Goal: Task Accomplishment & Management: Use online tool/utility

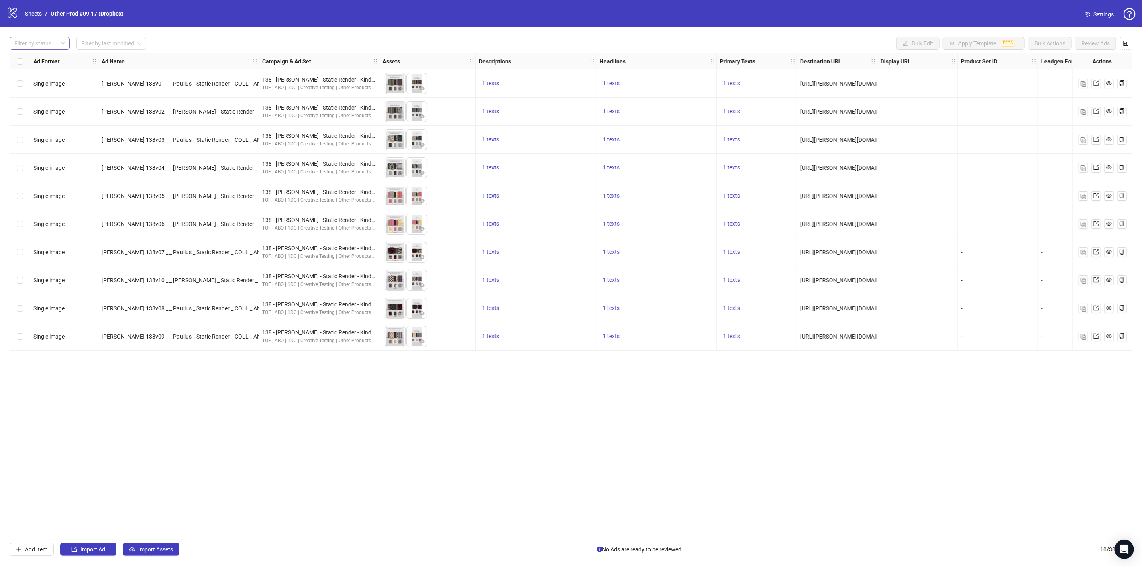
click at [46, 45] on div at bounding box center [35, 43] width 49 height 11
click at [35, 61] on div "Draft" at bounding box center [39, 59] width 47 height 9
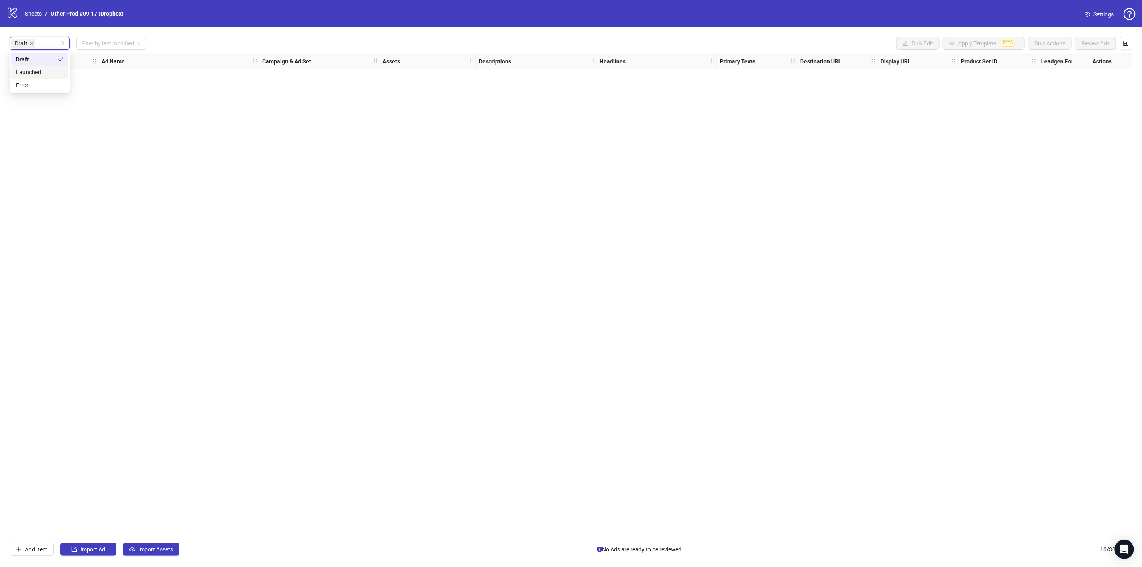
click at [243, 36] on div "Draft Filter by last modified Bulk Edit Apply Template BETA Bulk Actions Review…" at bounding box center [571, 296] width 1142 height 538
click at [153, 546] on span "Import Assets" at bounding box center [155, 549] width 35 height 6
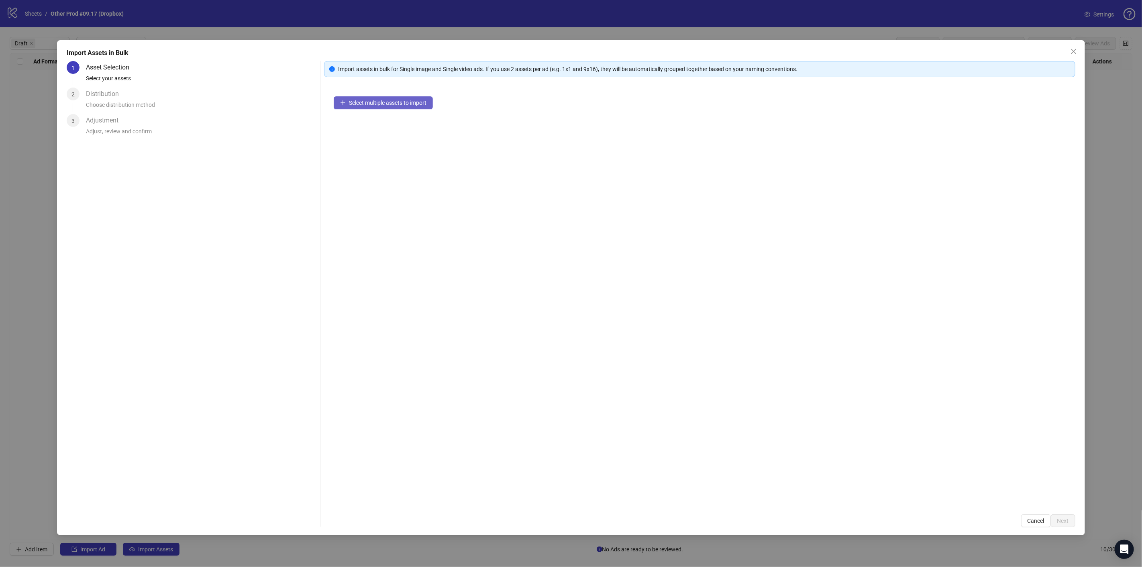
click at [400, 108] on div "Select multiple assets to import" at bounding box center [699, 296] width 751 height 418
click at [400, 105] on span "Select multiple assets to import" at bounding box center [387, 103] width 77 height 6
click at [1059, 517] on button "Next" at bounding box center [1062, 520] width 24 height 13
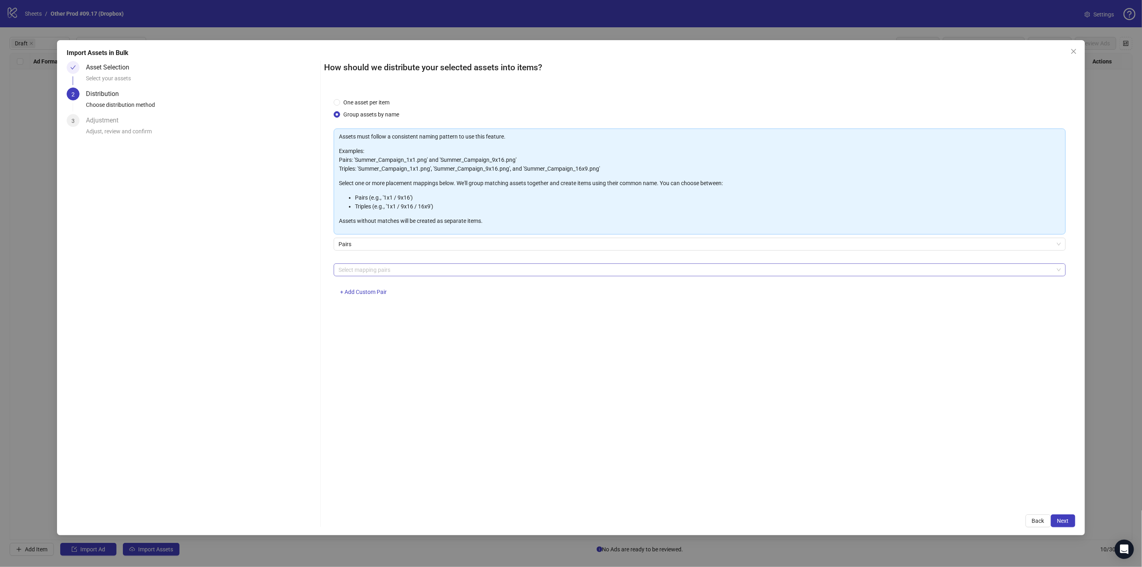
click at [358, 271] on div at bounding box center [695, 269] width 720 height 11
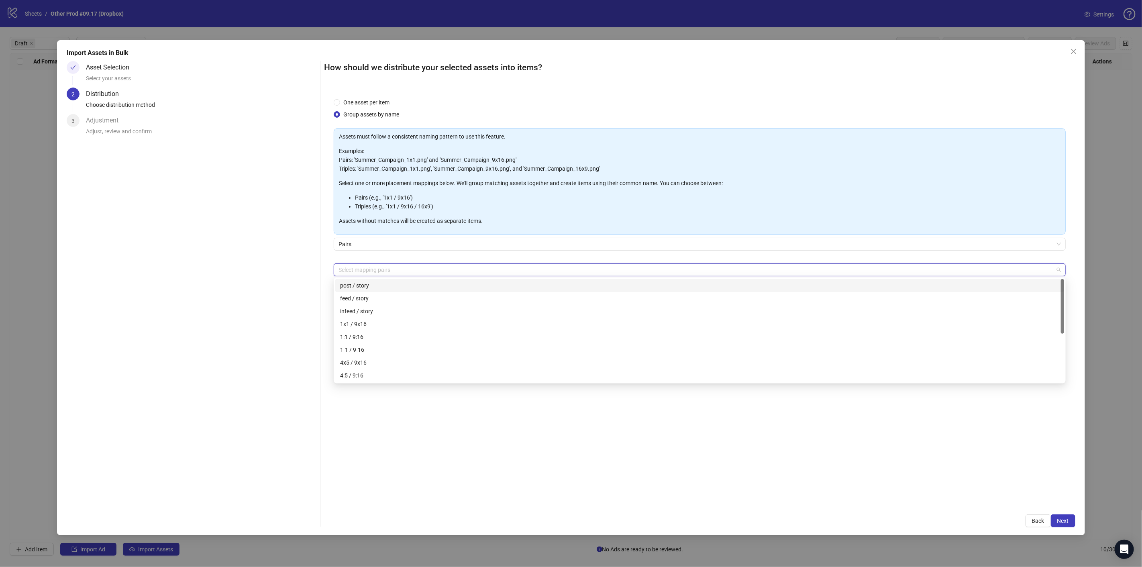
click at [309, 285] on div "Asset Selection Select your assets 2 Distribution Choose distribution method 3 …" at bounding box center [192, 294] width 250 height 466
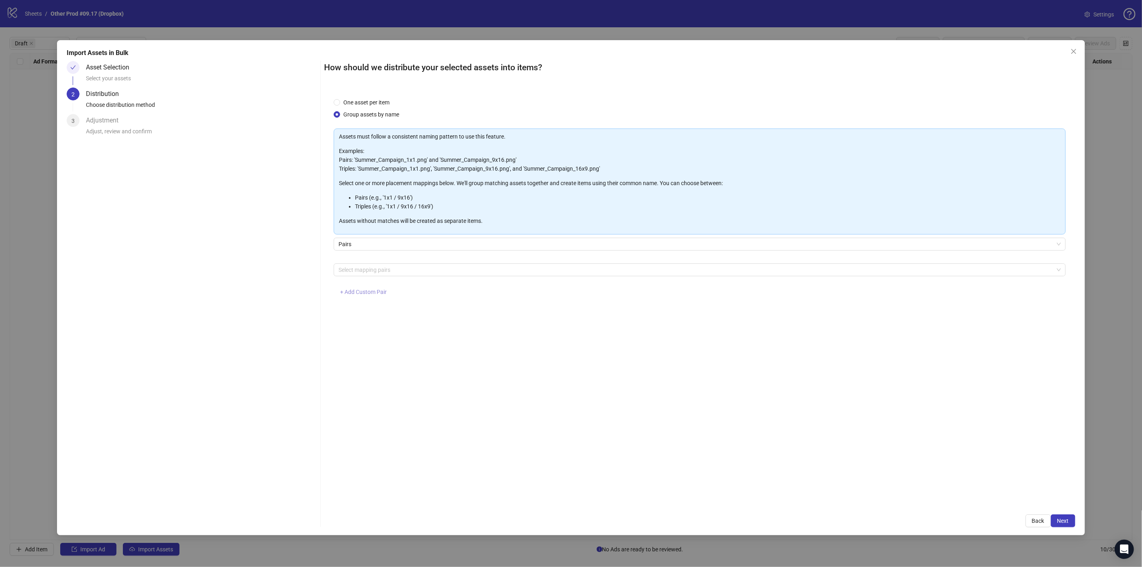
click at [371, 289] on span "+ Add Custom Pair" at bounding box center [363, 292] width 47 height 6
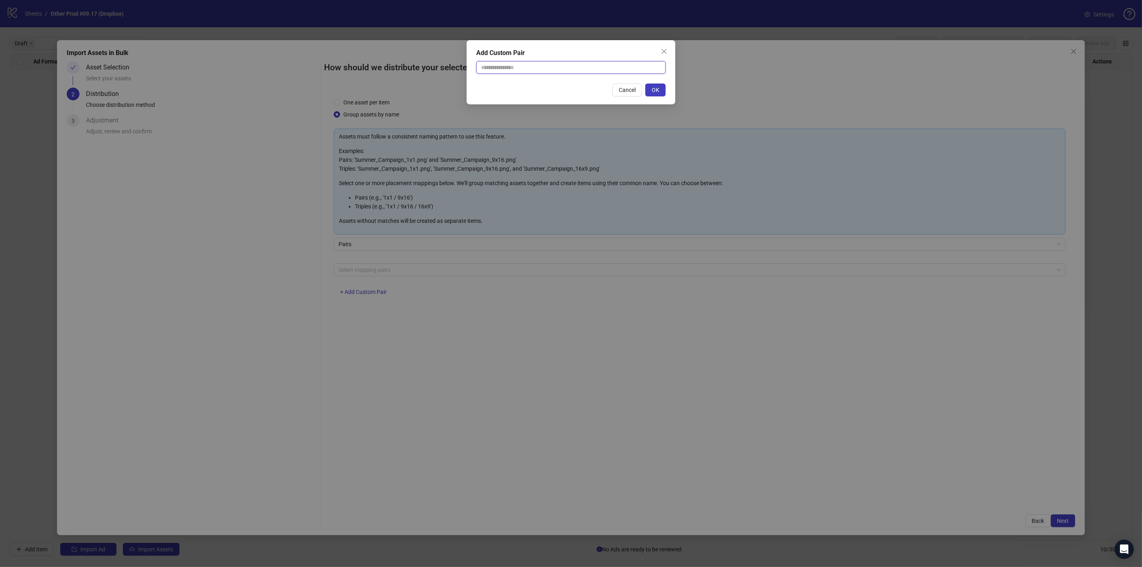
drag, startPoint x: 571, startPoint y: 61, endPoint x: 568, endPoint y: 73, distance: 11.7
click at [571, 62] on input "text" at bounding box center [570, 67] width 189 height 13
type input "**********"
click at [659, 92] on span "OK" at bounding box center [655, 90] width 8 height 6
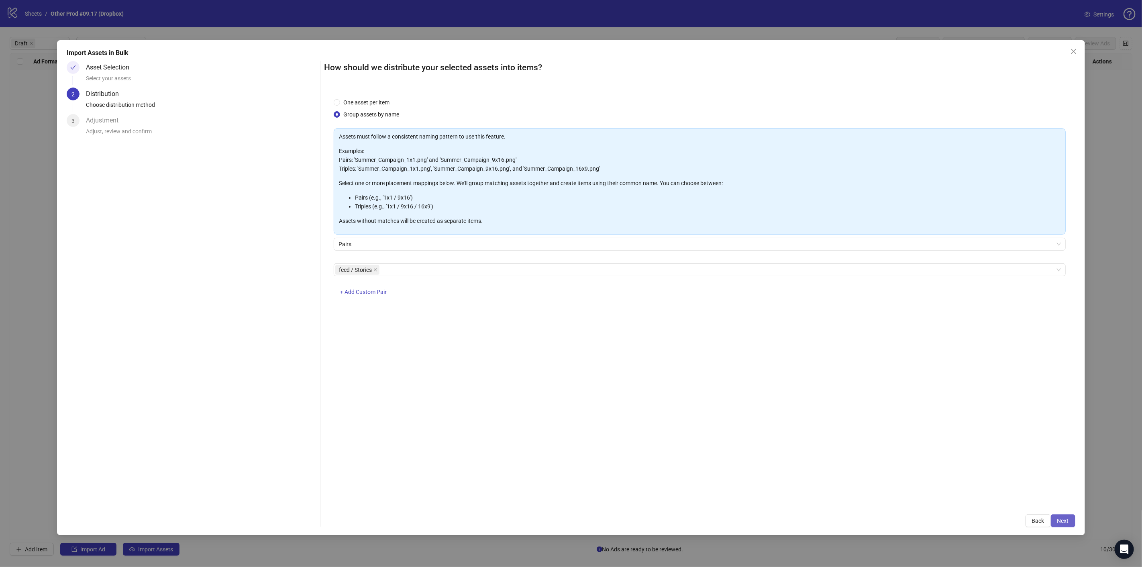
click at [1067, 521] on span "Next" at bounding box center [1063, 520] width 12 height 6
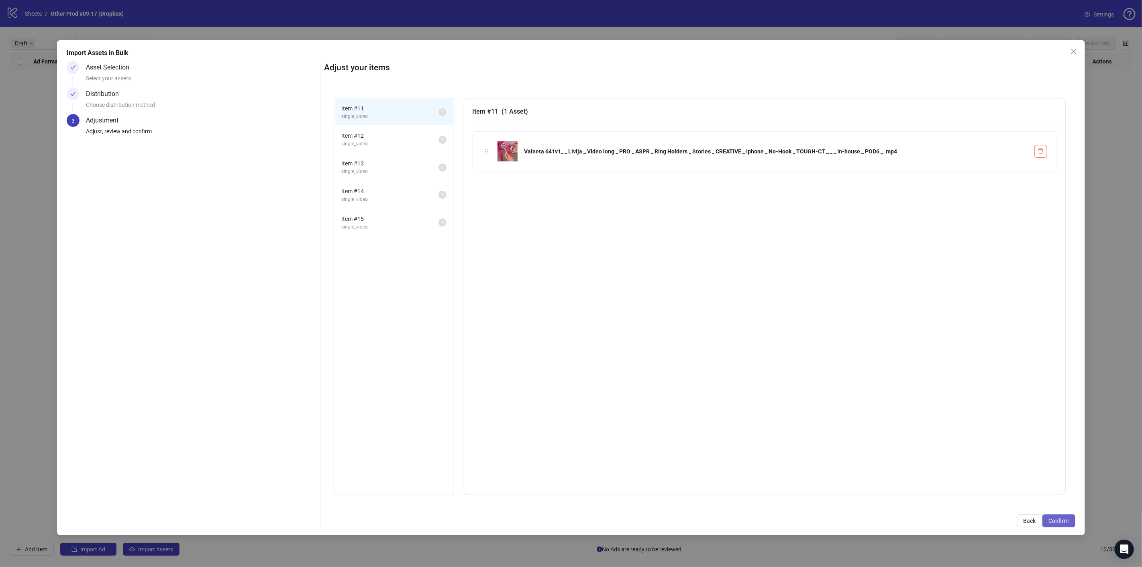
click at [1055, 519] on span "Confirm" at bounding box center [1058, 520] width 20 height 6
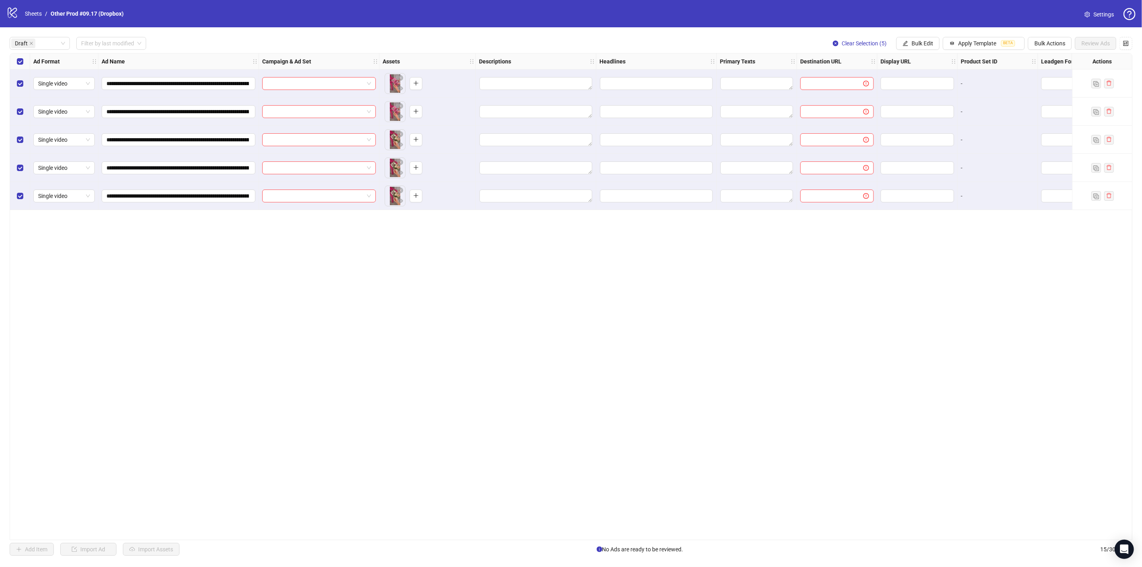
click at [316, 255] on div "**********" at bounding box center [571, 296] width 1122 height 487
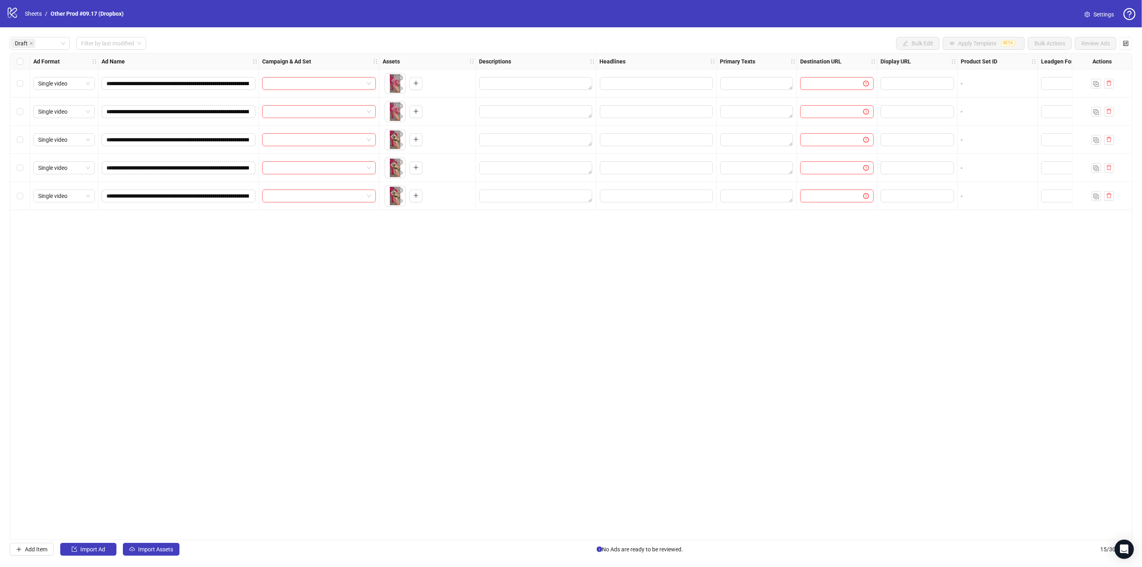
click at [23, 83] on div "Select row 1" at bounding box center [20, 83] width 20 height 28
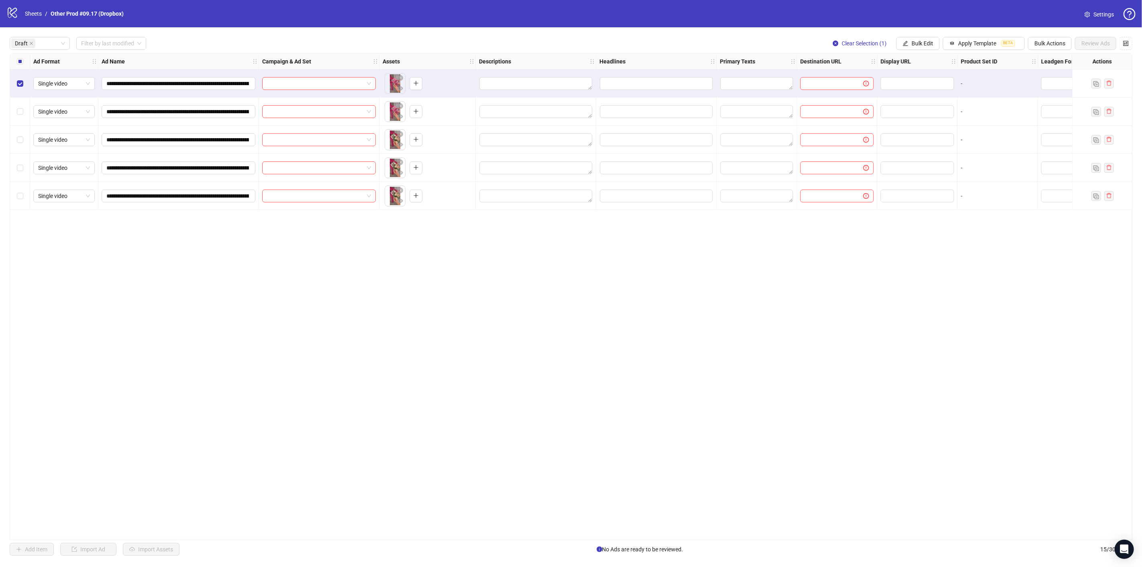
click at [18, 116] on div "Select row 2" at bounding box center [20, 112] width 20 height 28
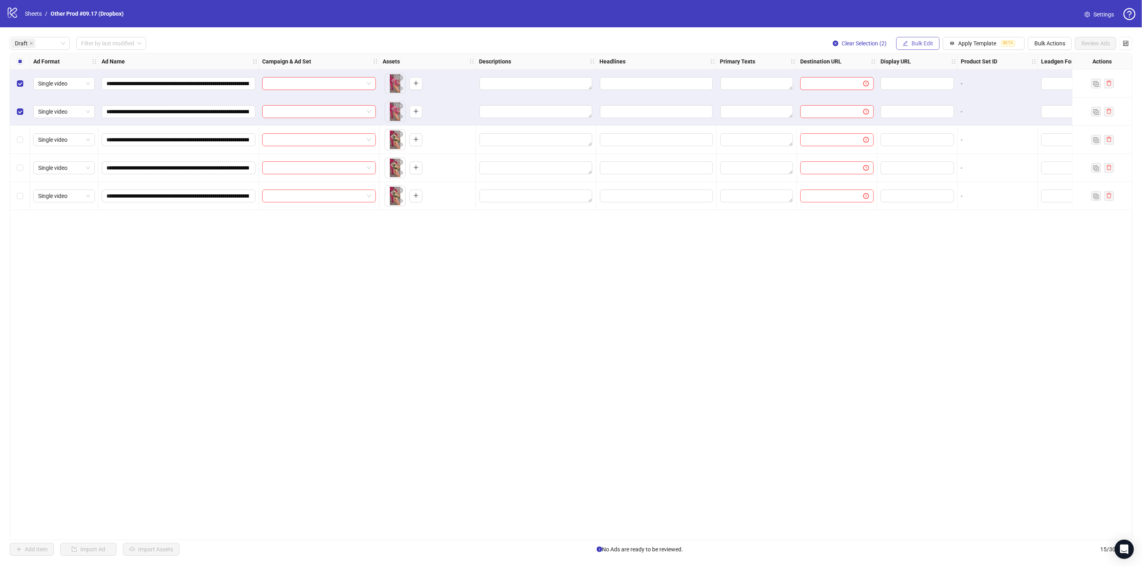
drag, startPoint x: 923, startPoint y: 43, endPoint x: 891, endPoint y: 140, distance: 101.8
click at [923, 44] on span "Bulk Edit" at bounding box center [922, 43] width 22 height 6
click at [919, 84] on span "Campaign & Ad Set" at bounding box center [927, 85] width 48 height 9
click at [922, 77] on input "search" at bounding box center [893, 78] width 144 height 12
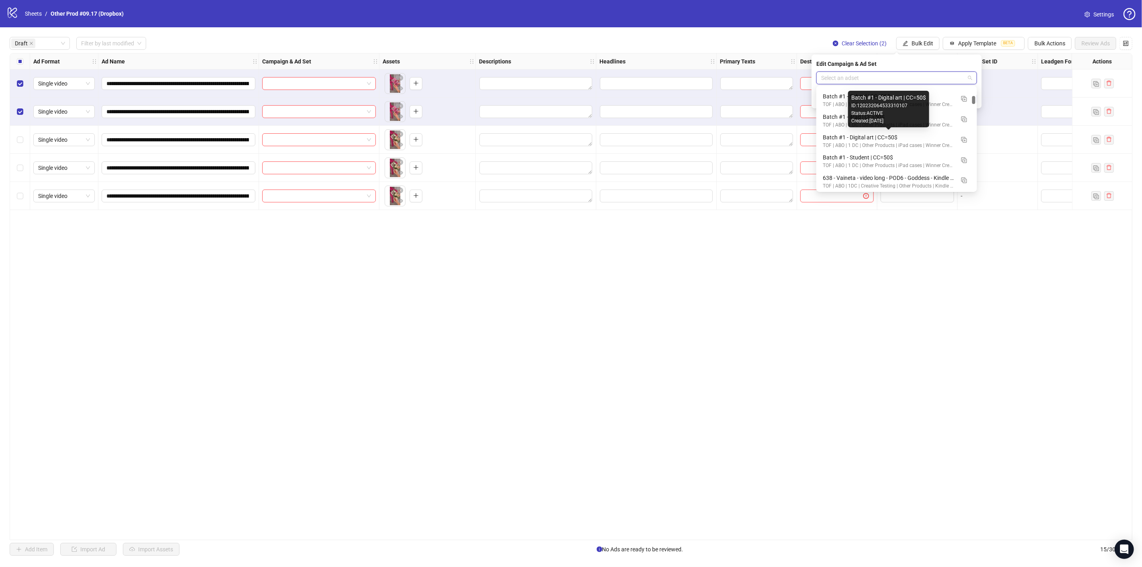
scroll to position [267, 0]
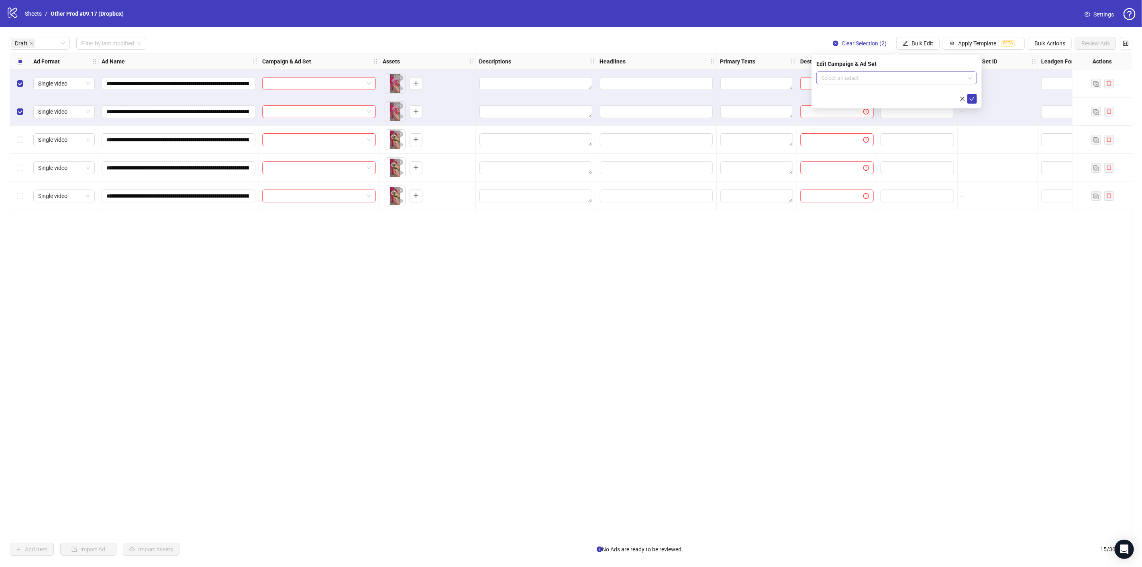
click at [882, 80] on input "search" at bounding box center [893, 78] width 144 height 12
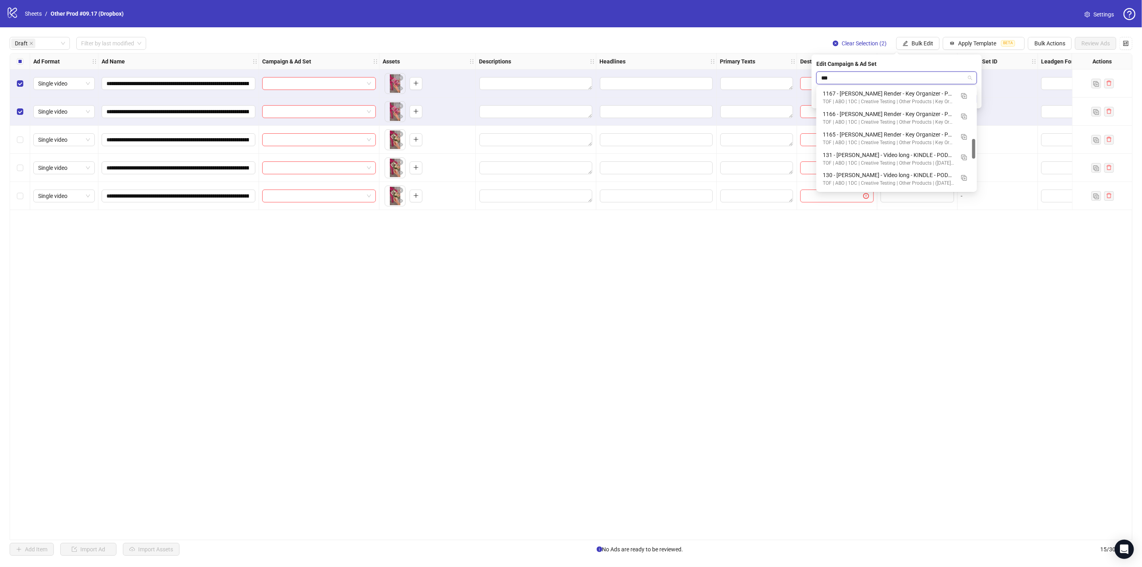
scroll to position [0, 0]
click at [964, 94] on img "button" at bounding box center [964, 97] width 6 height 6
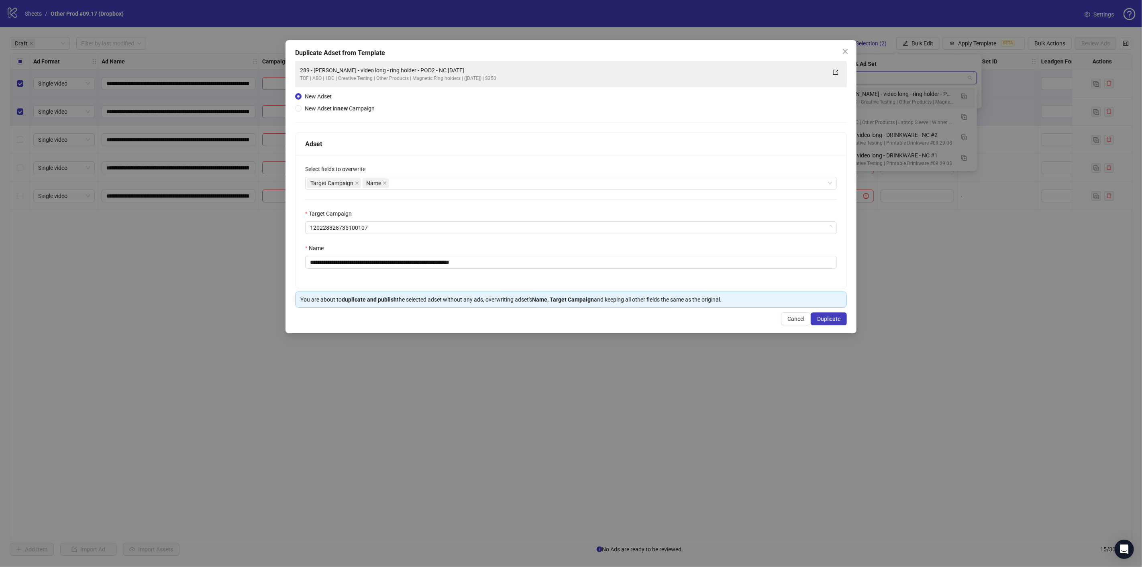
type input "***"
click at [459, 181] on div "Target Campaign Name" at bounding box center [567, 182] width 520 height 11
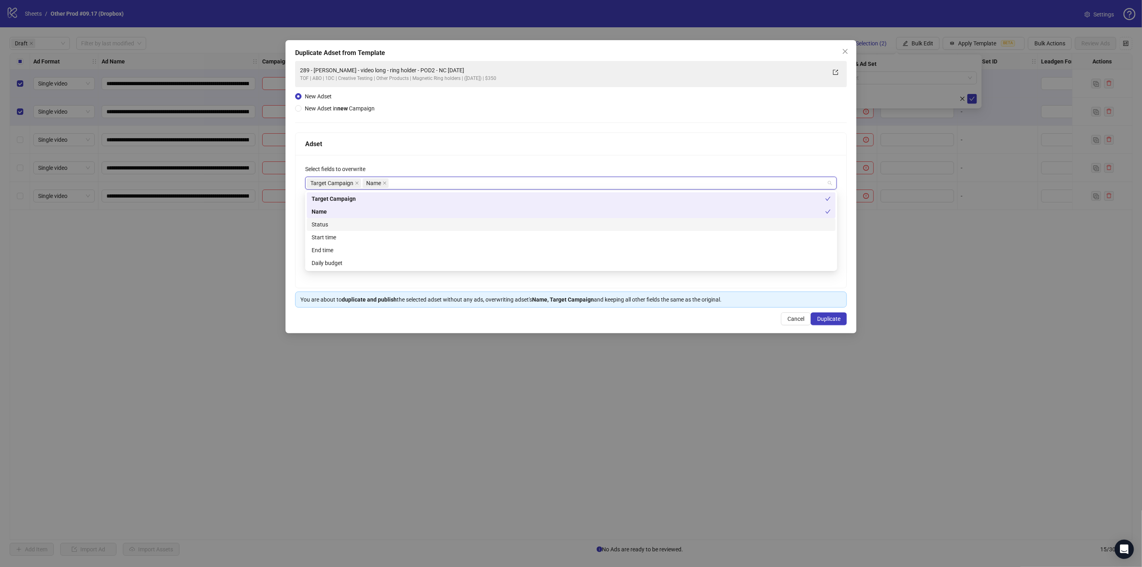
click at [367, 225] on div "Status" at bounding box center [570, 224] width 519 height 9
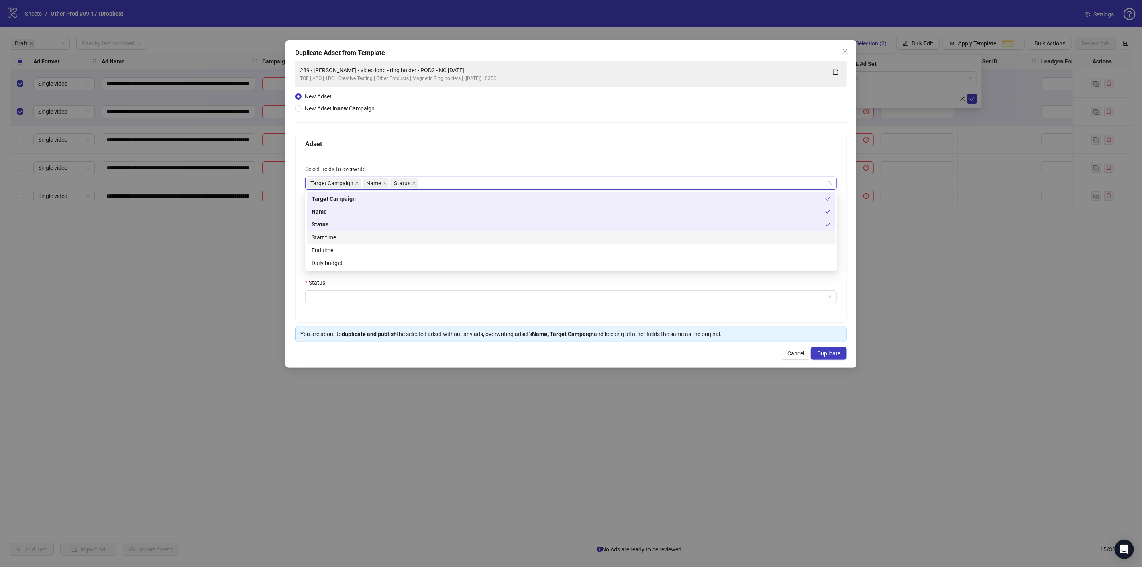
click at [342, 236] on div "Start time" at bounding box center [570, 237] width 519 height 9
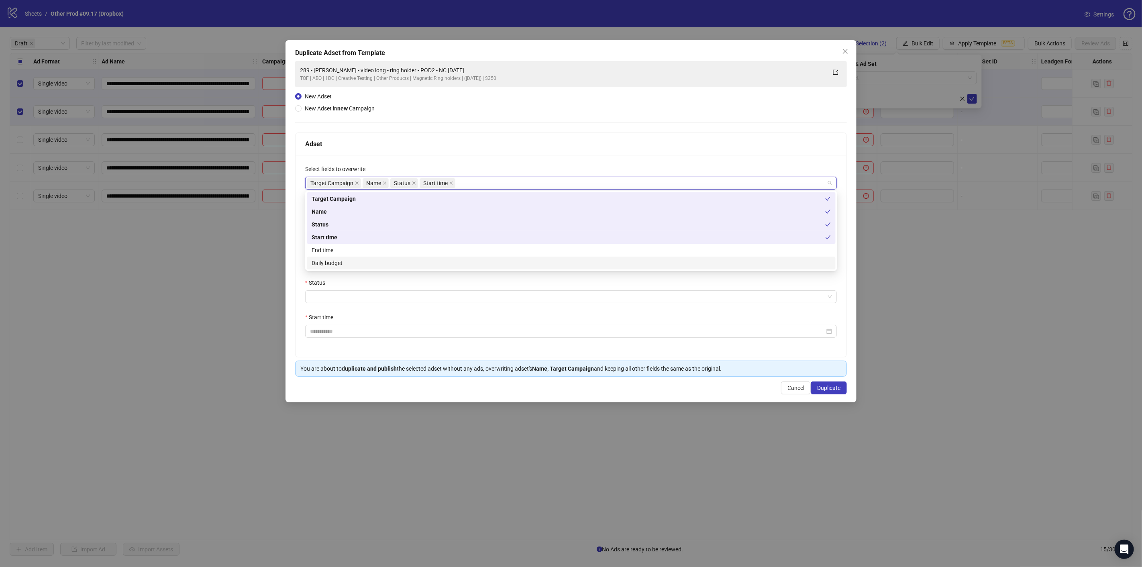
click at [373, 263] on div "Daily budget" at bounding box center [570, 263] width 519 height 9
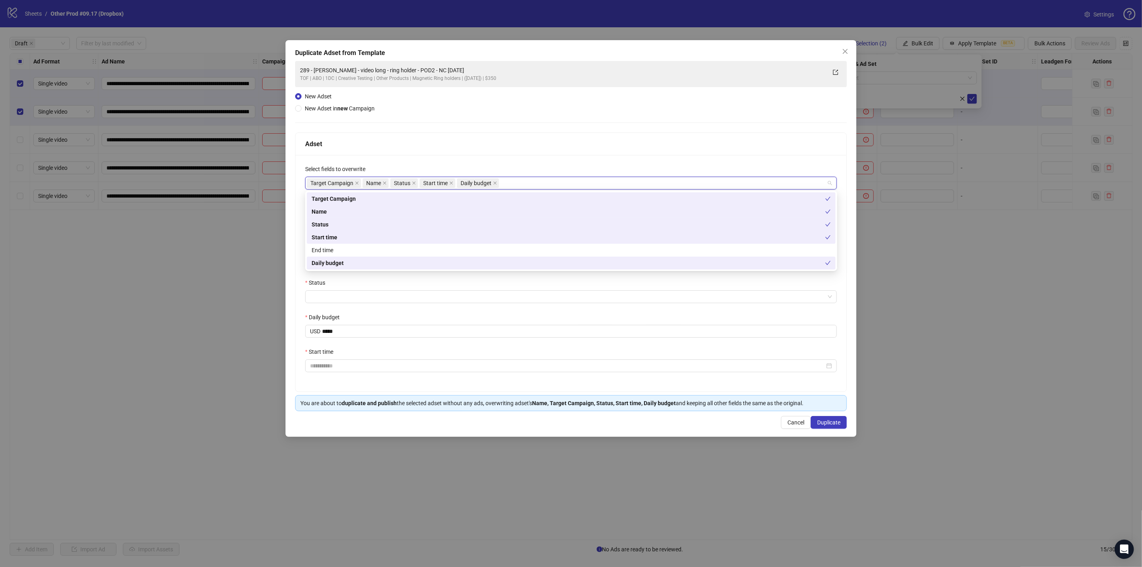
click at [285, 262] on div "**********" at bounding box center [571, 283] width 1142 height 567
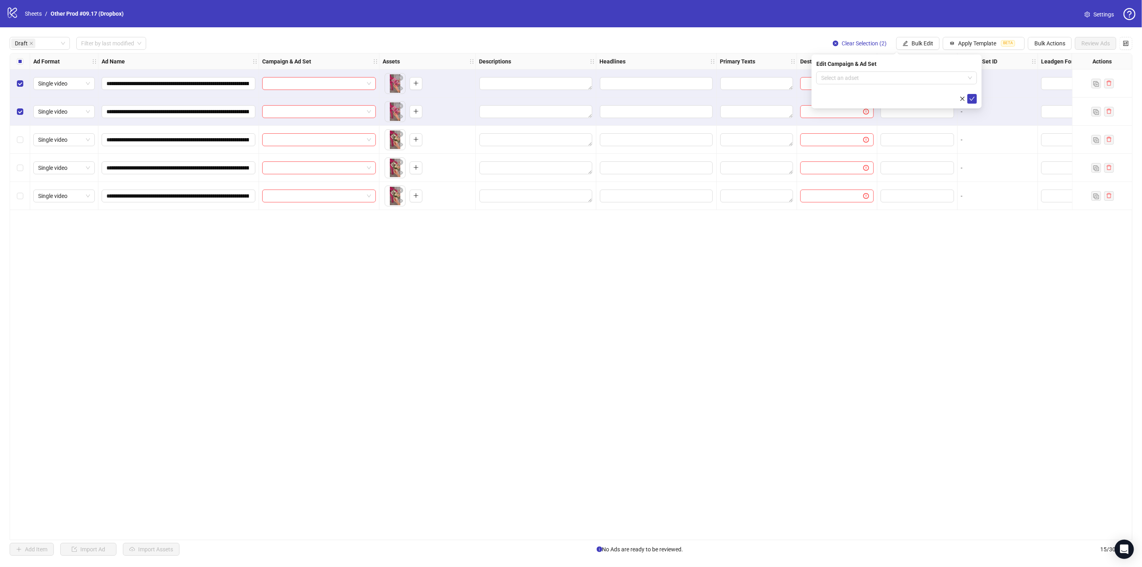
click at [890, 87] on form "Select an adset" at bounding box center [896, 87] width 161 height 32
click at [890, 81] on input "search" at bounding box center [893, 78] width 144 height 12
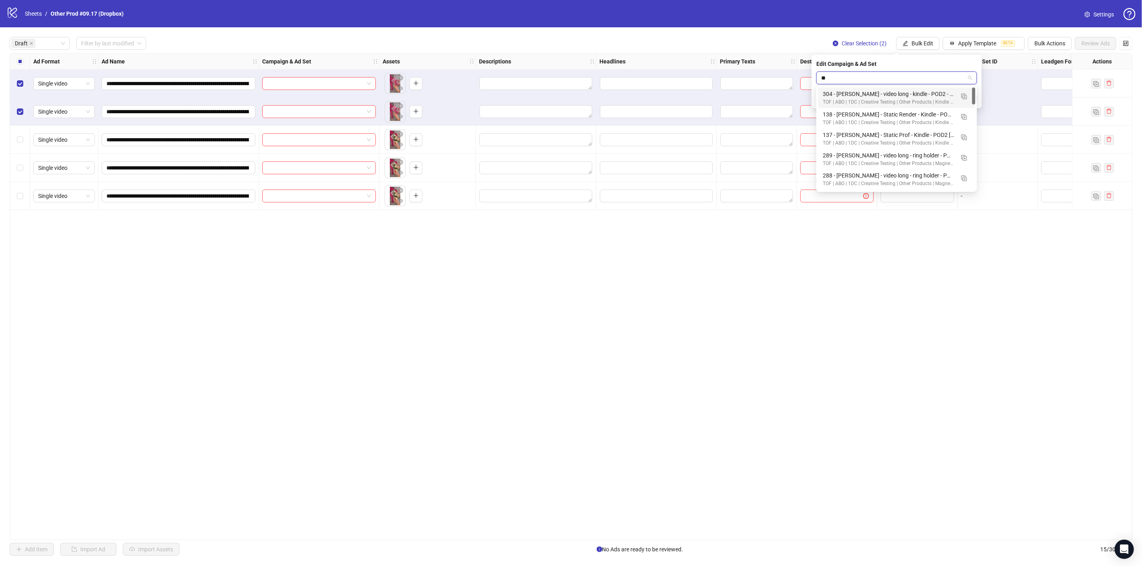
type input "***"
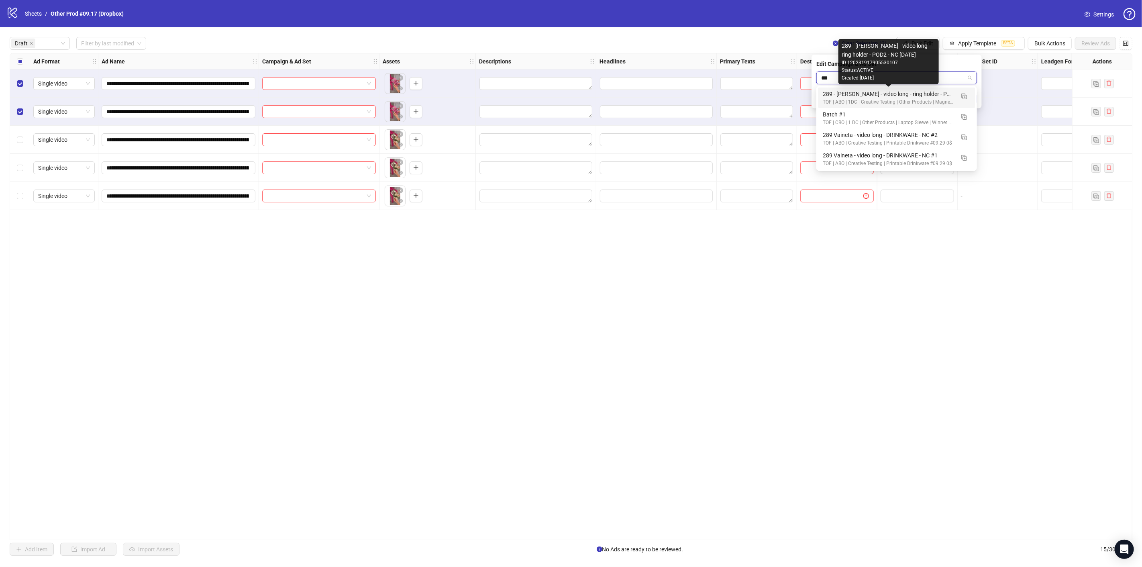
click at [879, 95] on div "289 - [PERSON_NAME] - video long - ring holder - POD2 - NC [DATE]" at bounding box center [888, 94] width 132 height 9
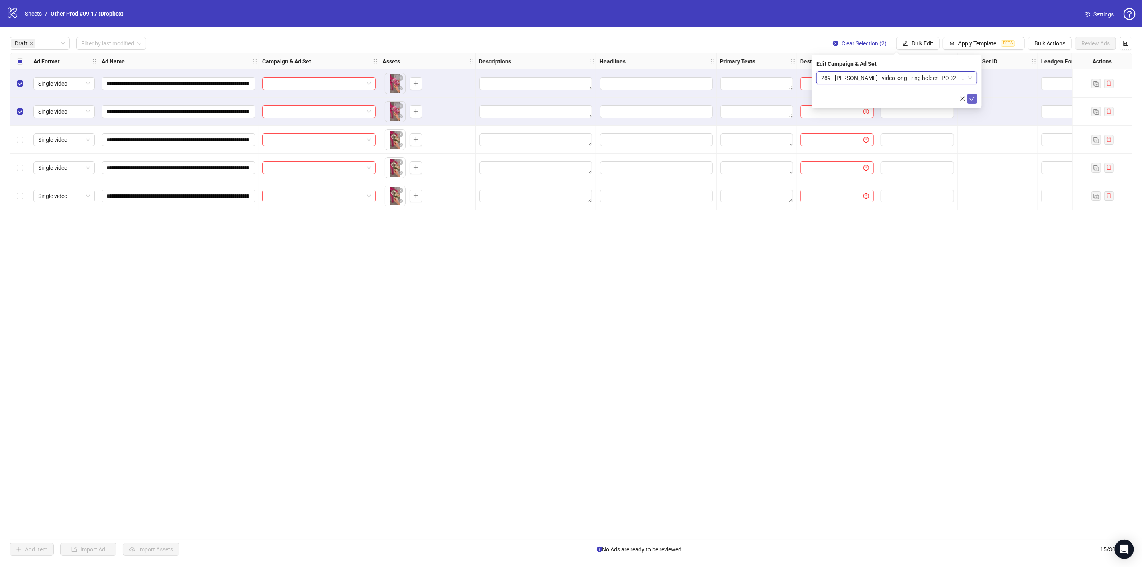
click at [972, 97] on icon "check" at bounding box center [972, 99] width 6 height 6
click at [916, 42] on span "Bulk Edit" at bounding box center [922, 43] width 22 height 6
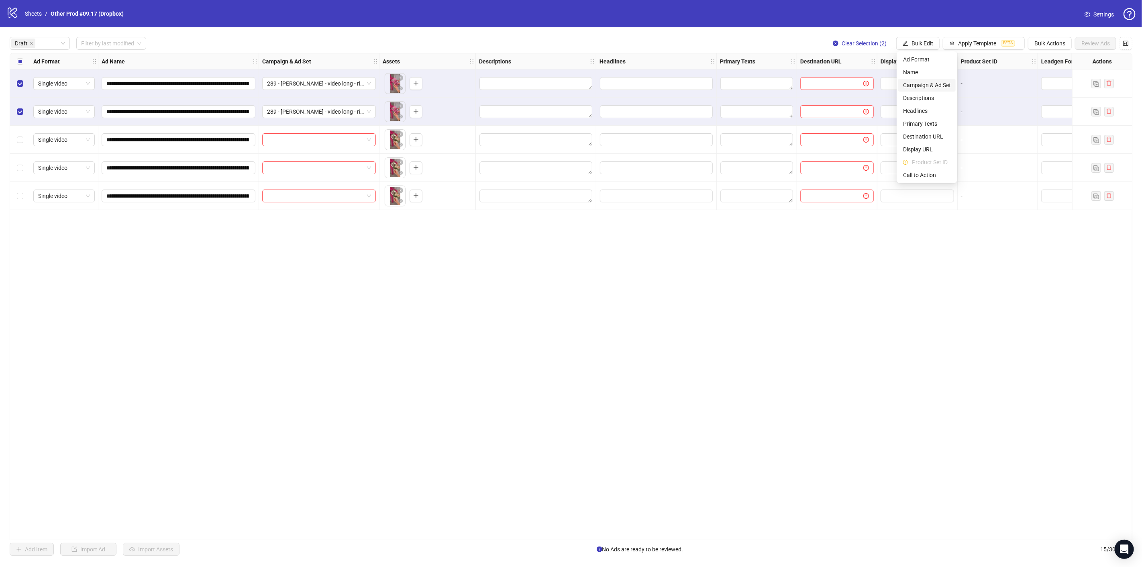
click at [922, 79] on li "Campaign & Ad Set" at bounding box center [926, 85] width 57 height 13
click at [899, 77] on span "289 - [PERSON_NAME] - video long - ring holder - POD2 - NC [DATE]" at bounding box center [896, 78] width 151 height 12
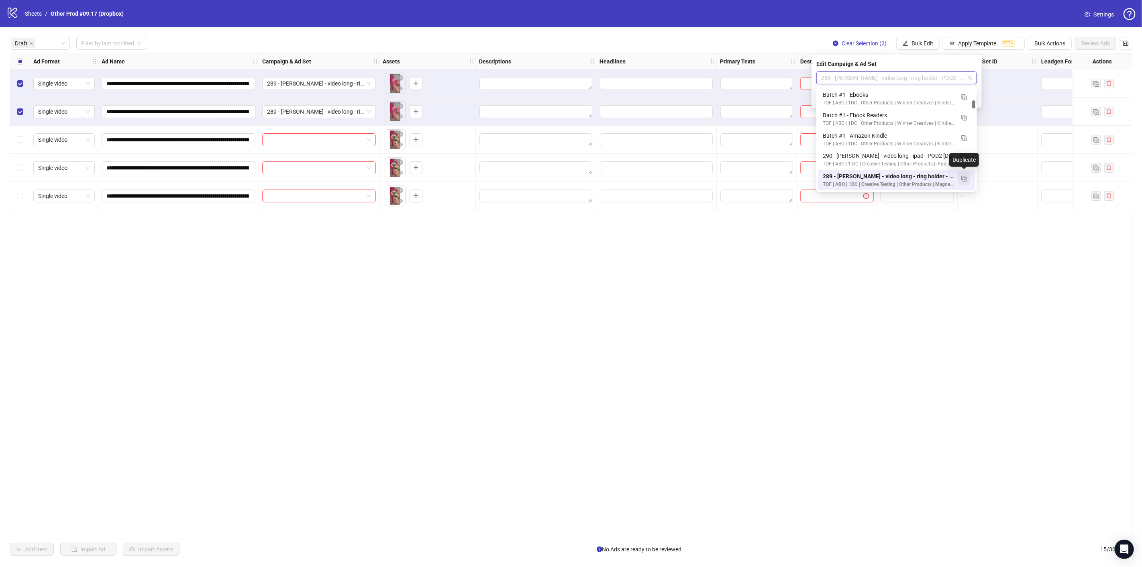
click at [964, 177] on img "button" at bounding box center [964, 179] width 6 height 6
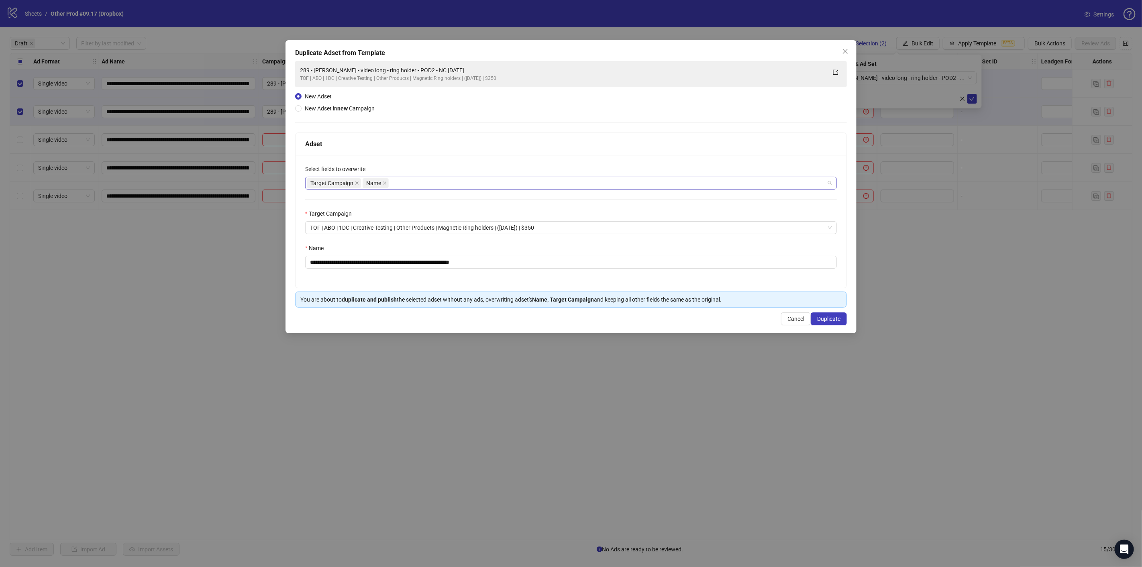
click at [452, 187] on div "Target Campaign Name" at bounding box center [567, 182] width 520 height 11
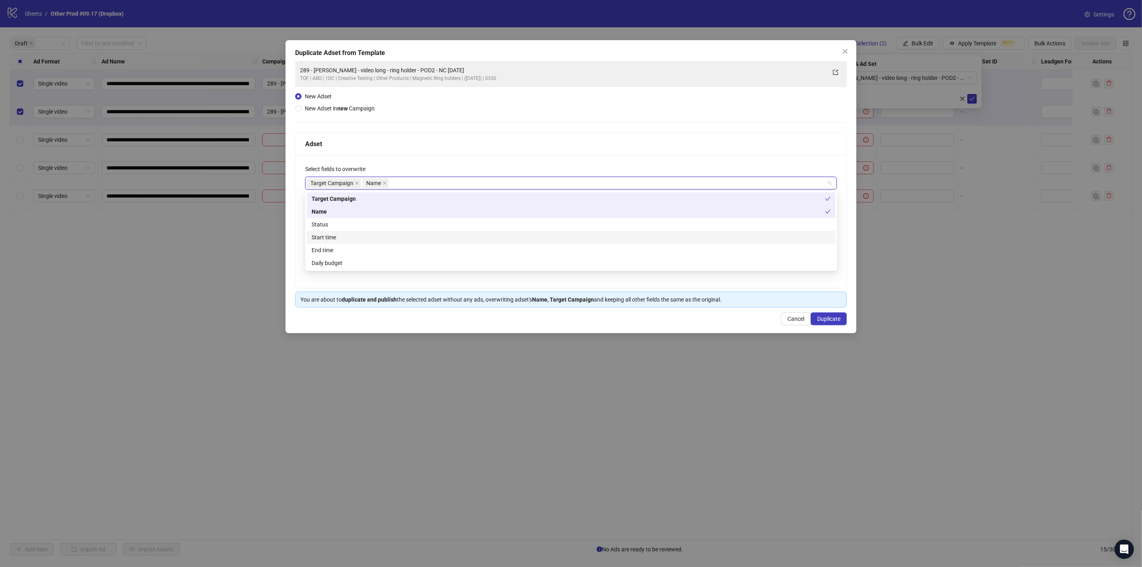
click at [394, 231] on div "Start time" at bounding box center [571, 237] width 529 height 13
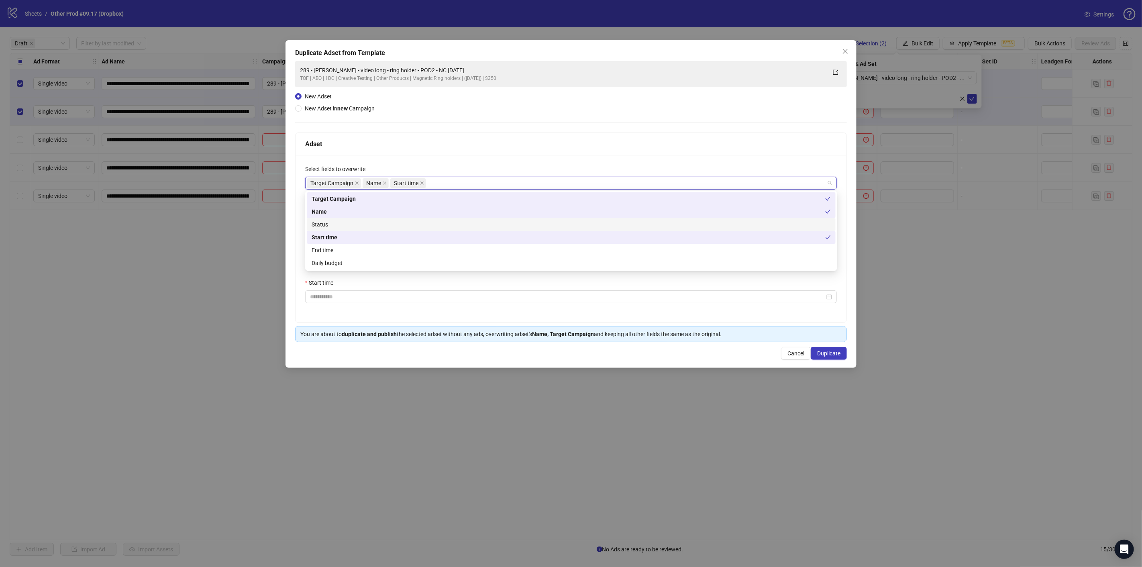
click at [389, 224] on div "Status" at bounding box center [570, 224] width 519 height 9
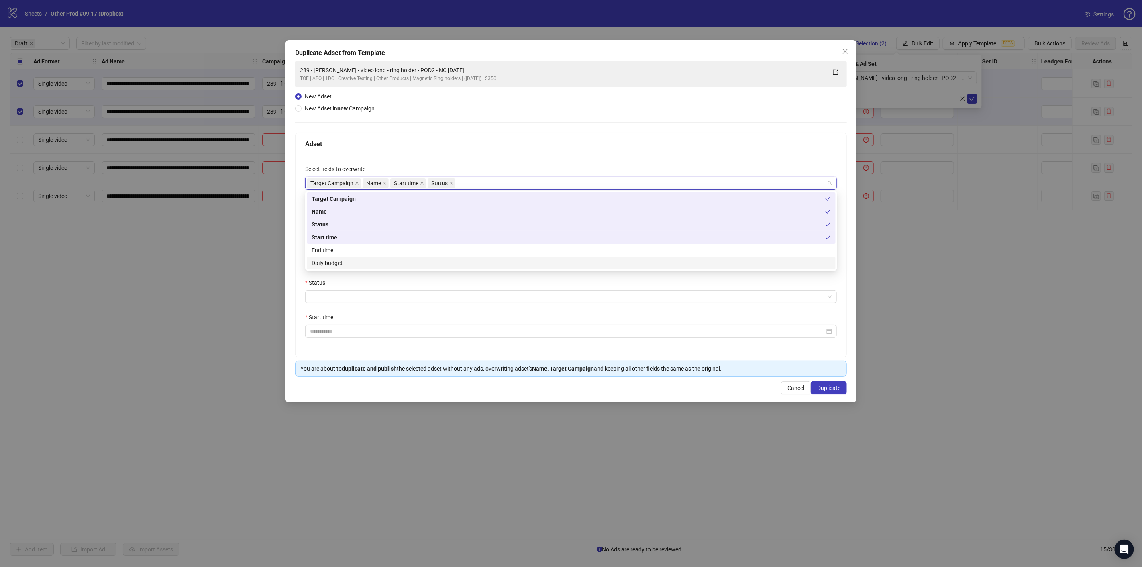
click at [368, 266] on div "Daily budget" at bounding box center [570, 263] width 519 height 9
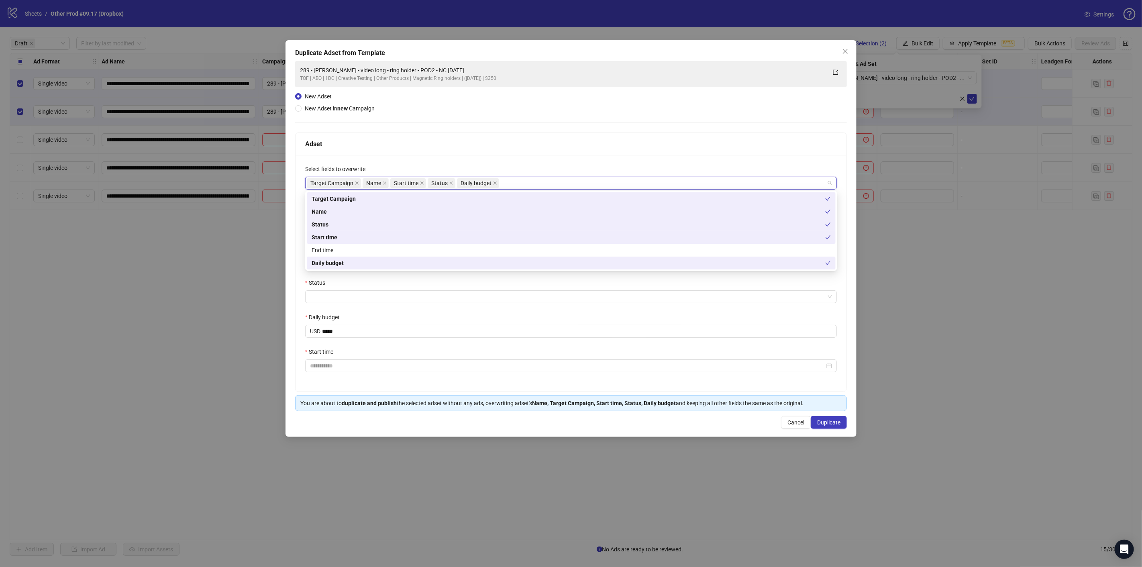
click at [299, 272] on div "**********" at bounding box center [570, 273] width 551 height 236
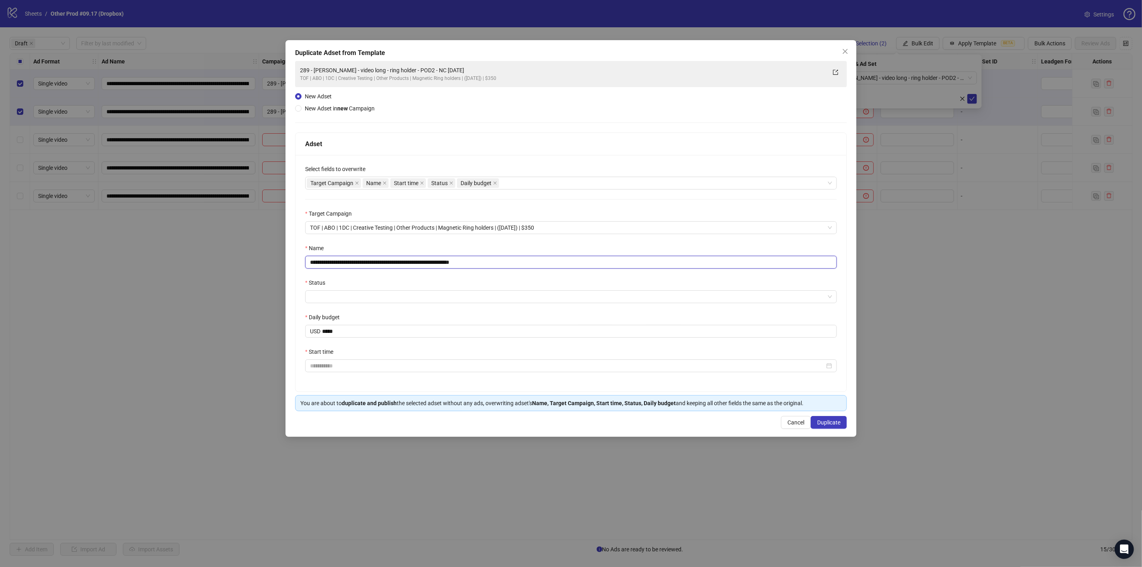
drag, startPoint x: 427, startPoint y: 262, endPoint x: 229, endPoint y: 259, distance: 197.9
click at [229, 259] on div "**********" at bounding box center [571, 283] width 1142 height 567
paste input "text"
drag, startPoint x: 451, startPoint y: 262, endPoint x: 542, endPoint y: 266, distance: 91.6
click at [542, 266] on input "**********" at bounding box center [570, 262] width 531 height 13
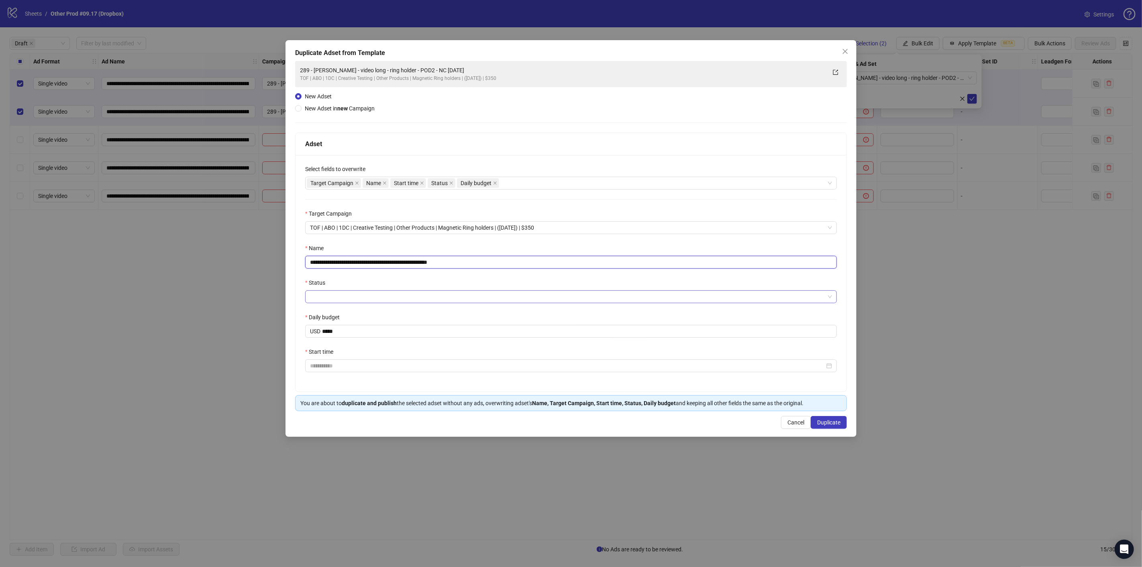
type input "**********"
click at [356, 296] on input "Status" at bounding box center [567, 297] width 515 height 12
click at [345, 311] on div "ACTIVE" at bounding box center [570, 312] width 519 height 9
click at [339, 367] on input "Start time" at bounding box center [567, 365] width 515 height 9
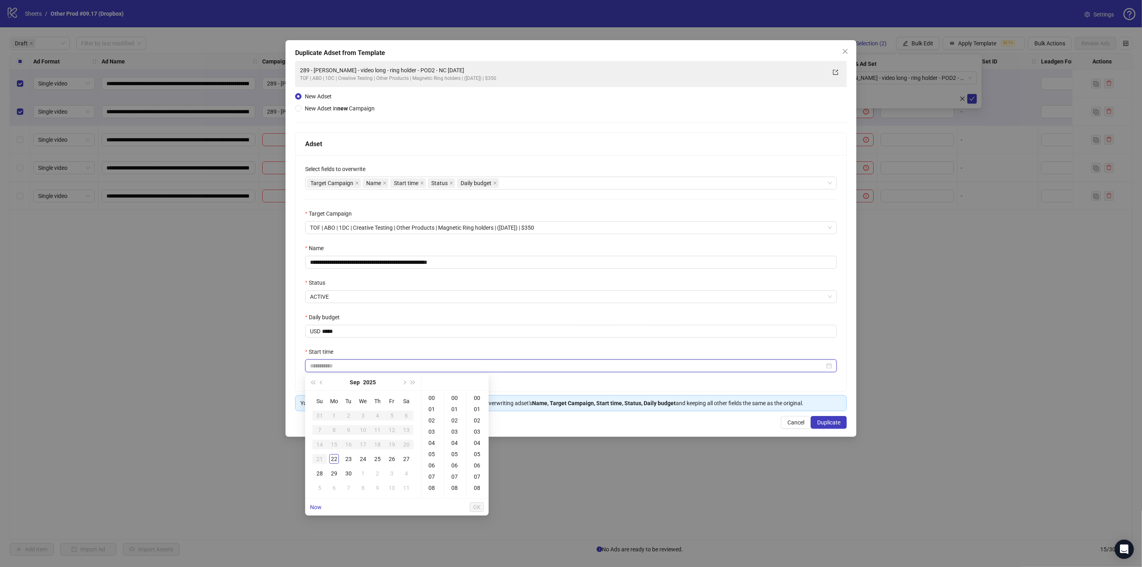
type input "**********"
click at [346, 459] on div "23" at bounding box center [349, 459] width 10 height 10
click at [431, 454] on div "09" at bounding box center [432, 454] width 19 height 11
type input "**********"
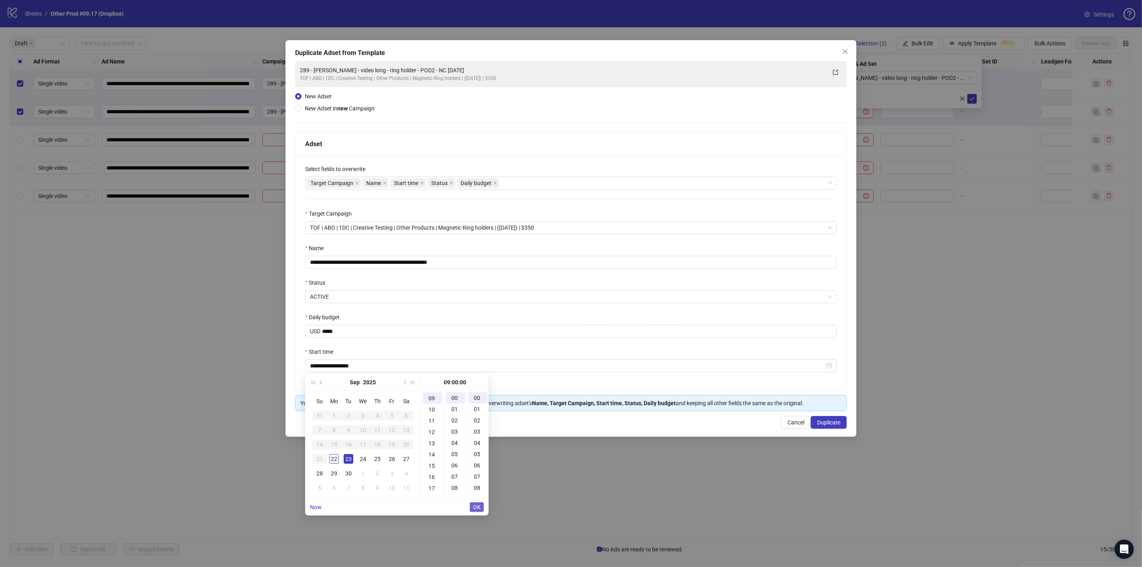
click at [475, 506] on span "OK" at bounding box center [477, 507] width 8 height 6
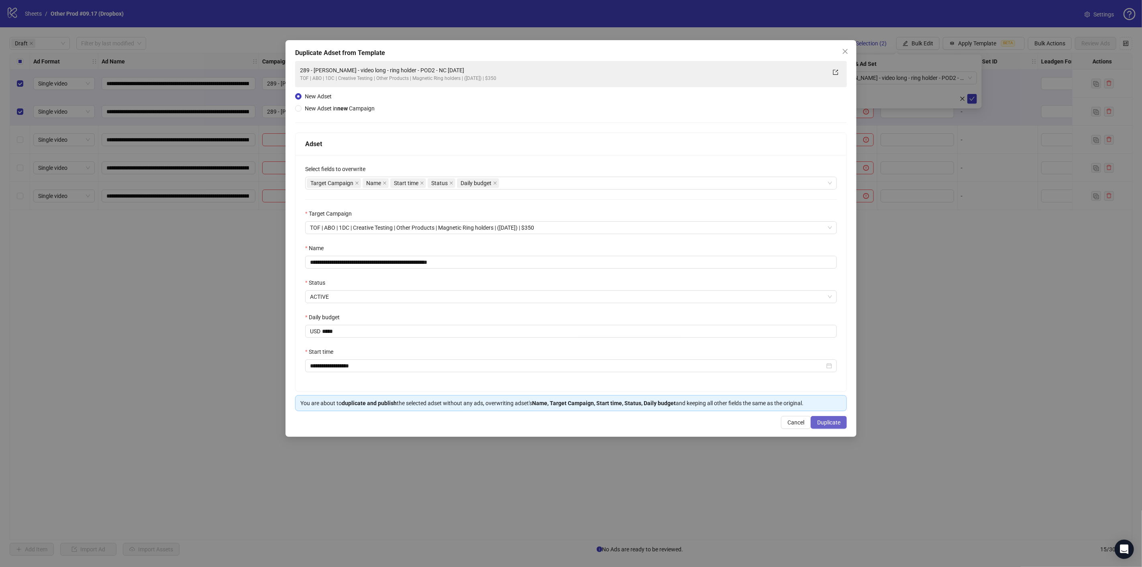
click at [820, 420] on span "Duplicate" at bounding box center [828, 422] width 23 height 6
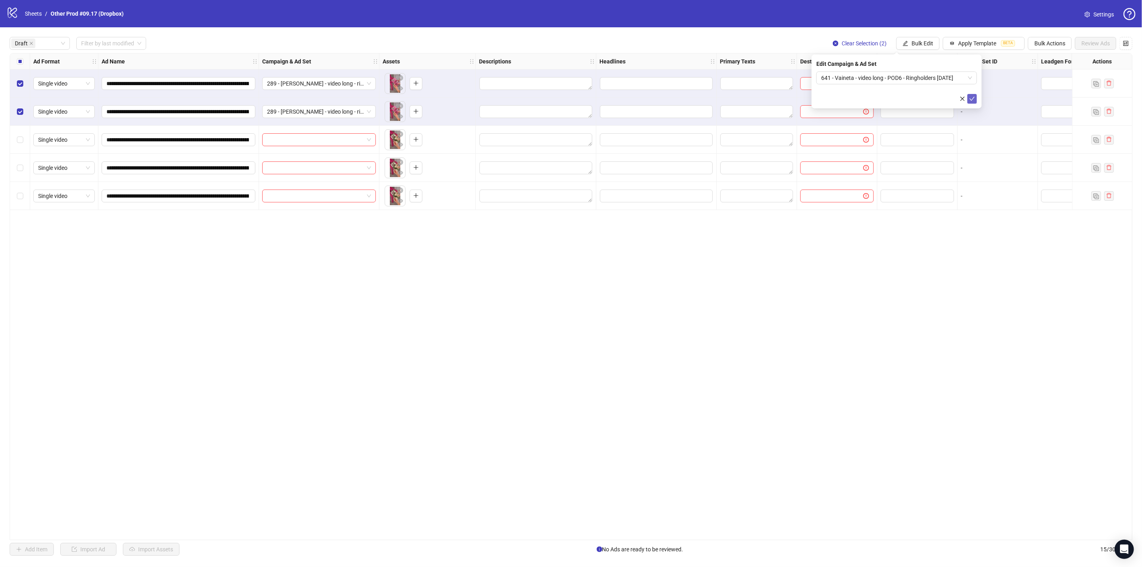
click at [973, 98] on icon "check" at bounding box center [972, 99] width 6 height 6
click at [922, 39] on button "Bulk Edit" at bounding box center [917, 43] width 43 height 13
click at [938, 84] on span "Campaign & Ad Set" at bounding box center [927, 85] width 48 height 9
click at [969, 77] on span "641 - Vaineta - video long - POD6 - Ringholders [DATE]" at bounding box center [896, 78] width 151 height 12
click at [634, 344] on div "**********" at bounding box center [571, 296] width 1122 height 487
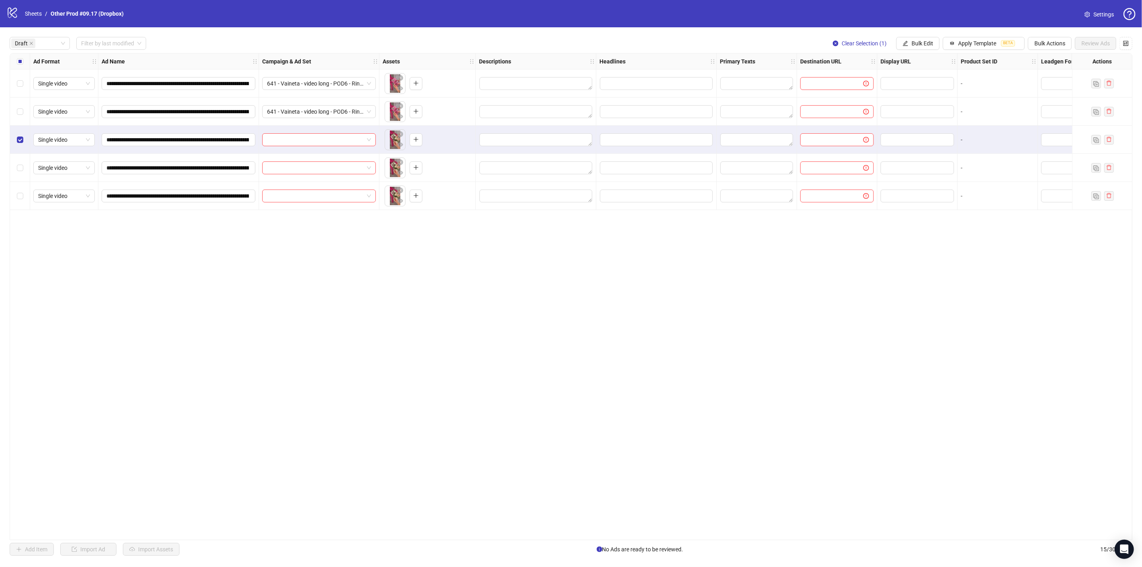
click at [18, 172] on label "Select row 4" at bounding box center [20, 167] width 6 height 9
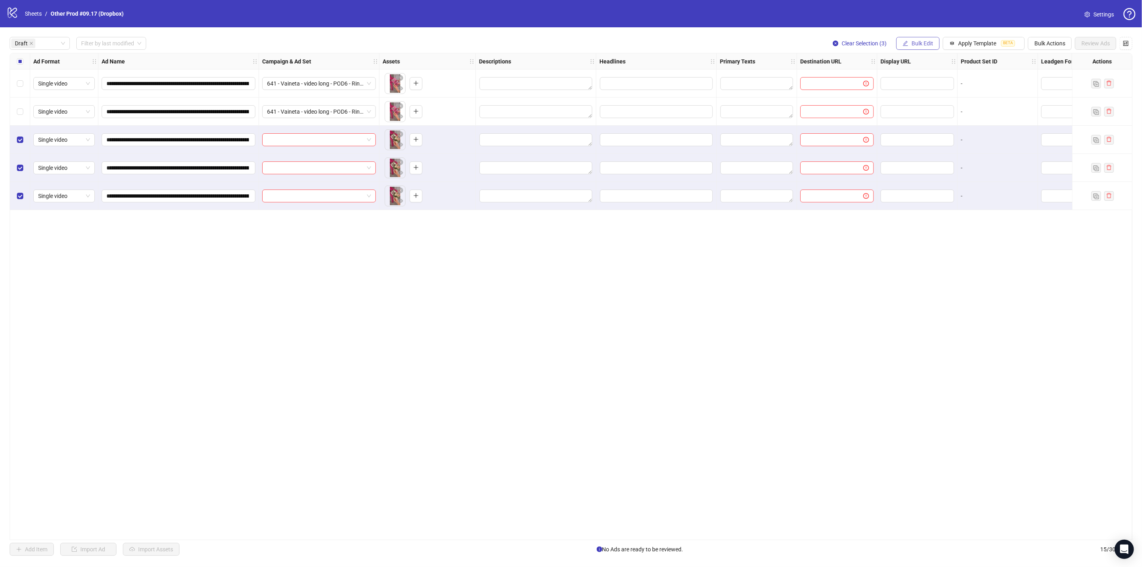
drag, startPoint x: 915, startPoint y: 44, endPoint x: 928, endPoint y: 88, distance: 45.2
click at [915, 44] on span "Bulk Edit" at bounding box center [922, 43] width 22 height 6
click at [933, 89] on span "Campaign & Ad Set" at bounding box center [927, 85] width 48 height 9
click at [953, 78] on span "641 - Vaineta - video long - POD6 - Ringholders [DATE]" at bounding box center [896, 78] width 151 height 12
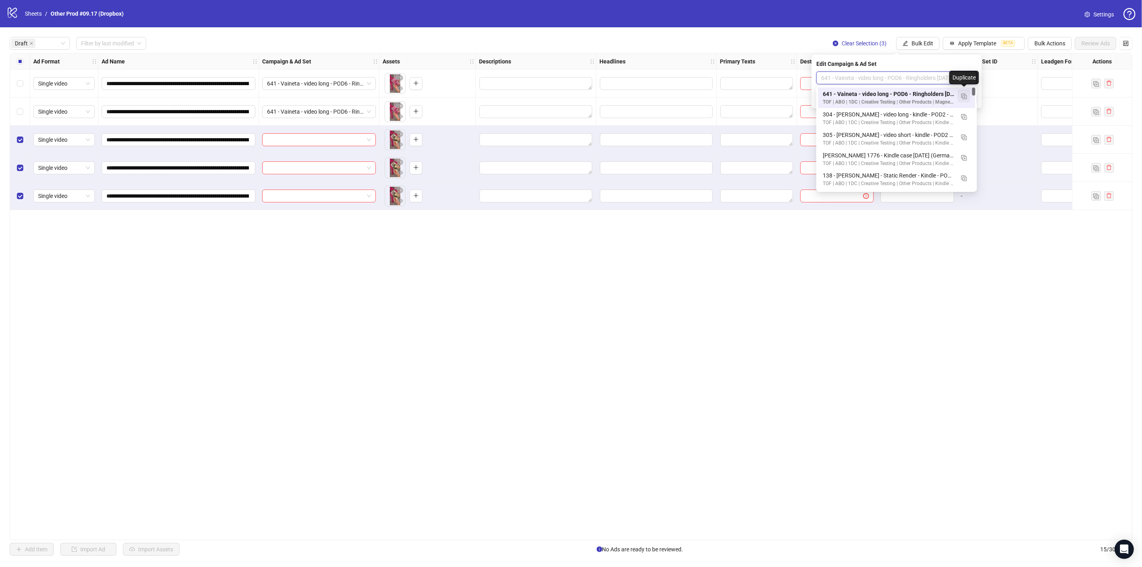
click at [965, 95] on img "button" at bounding box center [964, 97] width 6 height 6
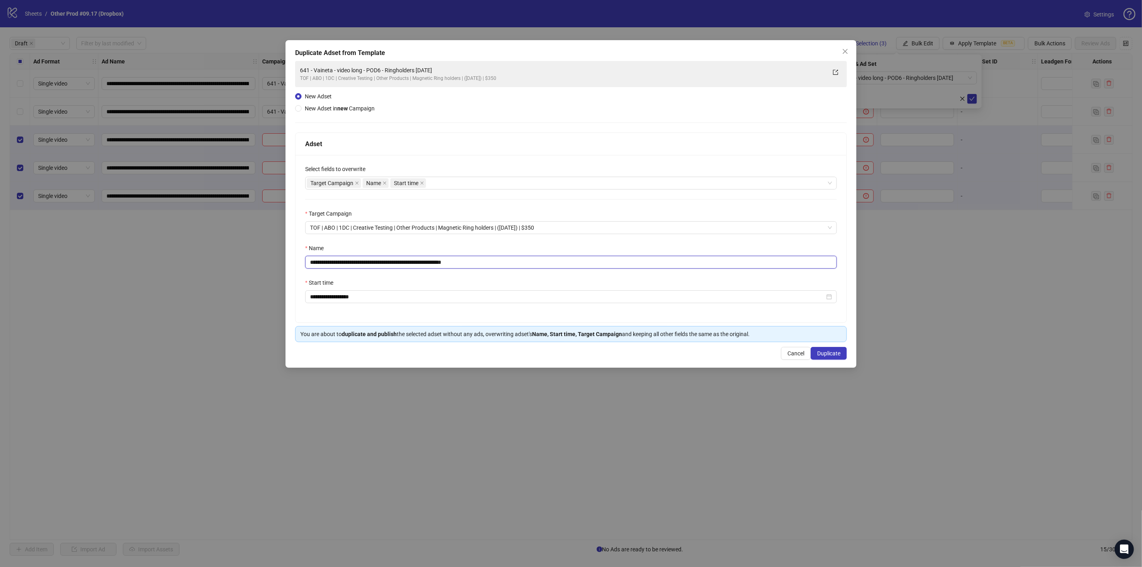
drag, startPoint x: 424, startPoint y: 262, endPoint x: 397, endPoint y: 270, distance: 28.0
click at [224, 252] on div "**********" at bounding box center [571, 283] width 1142 height 567
paste input "text"
drag, startPoint x: 453, startPoint y: 261, endPoint x: 602, endPoint y: 262, distance: 148.5
click at [597, 262] on input "**********" at bounding box center [570, 262] width 531 height 13
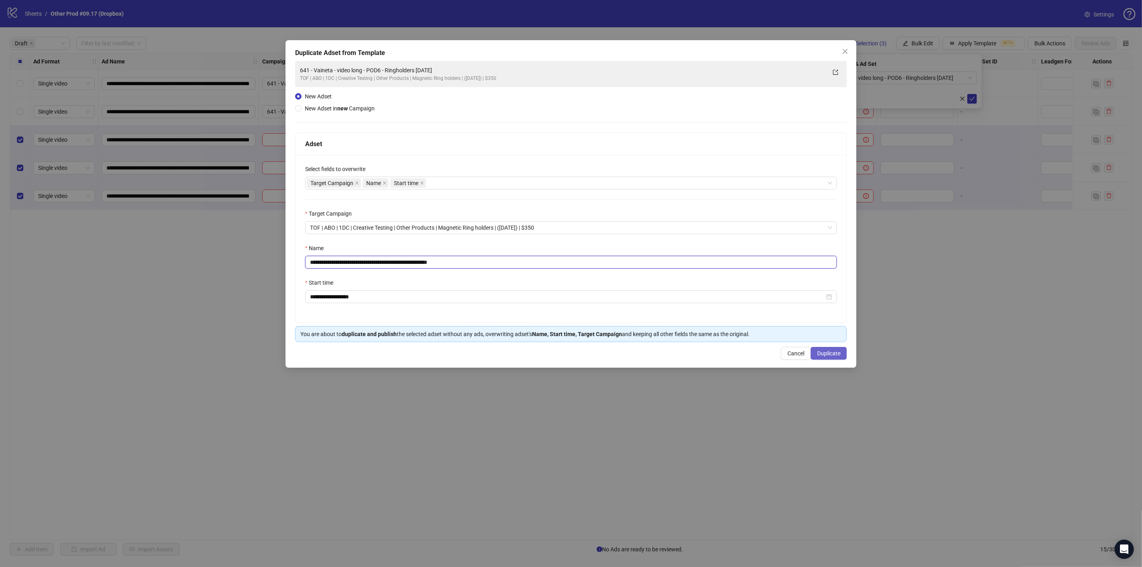
type input "**********"
click at [830, 352] on span "Duplicate" at bounding box center [828, 353] width 23 height 6
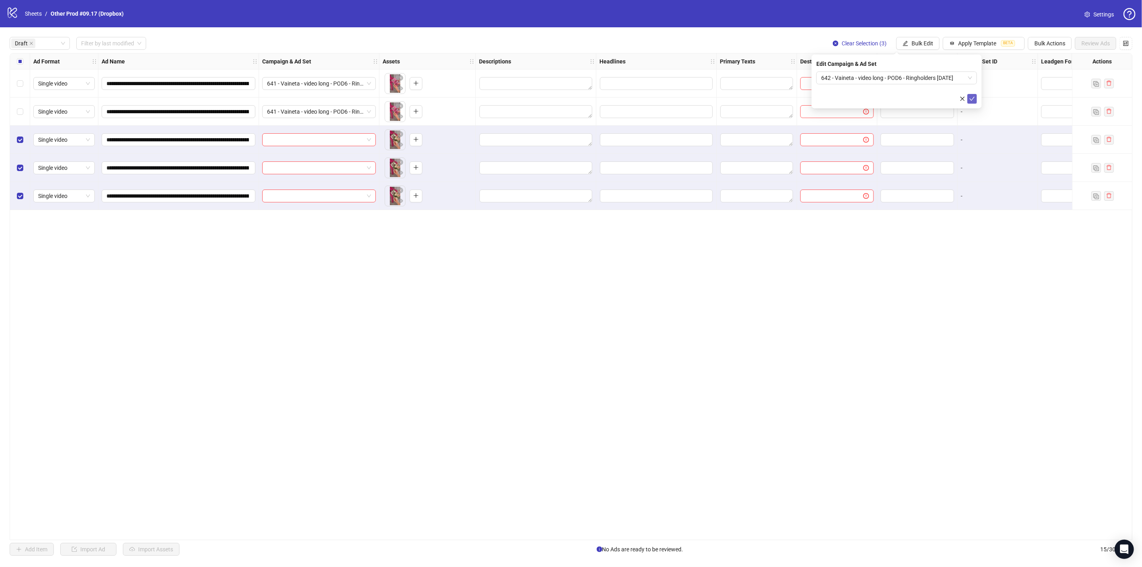
click at [973, 97] on icon "check" at bounding box center [972, 99] width 6 height 6
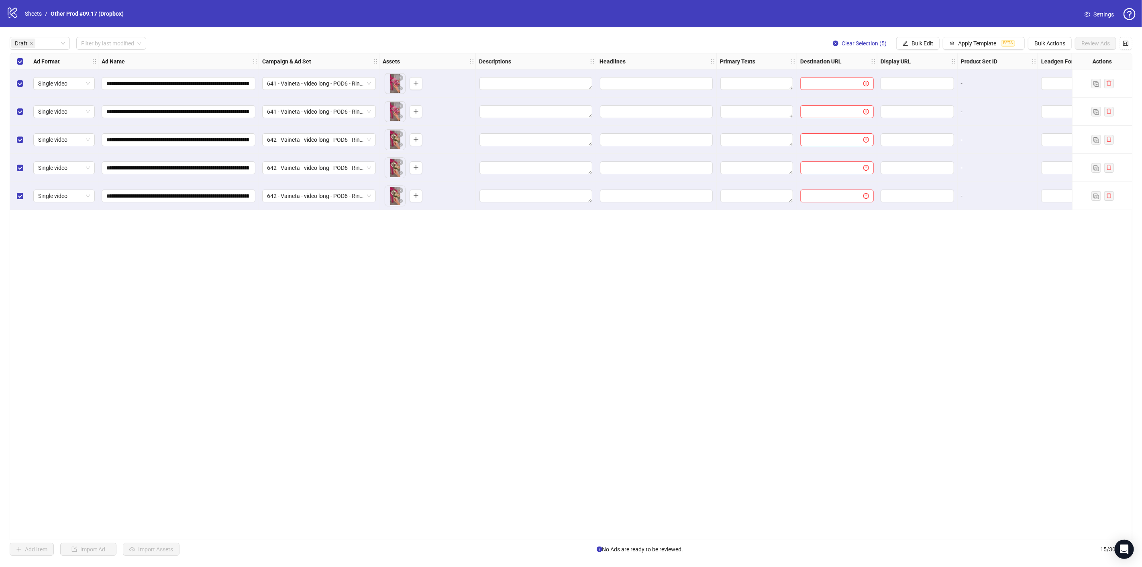
click at [360, 316] on div "**********" at bounding box center [571, 296] width 1122 height 487
click at [920, 41] on span "Bulk Edit" at bounding box center [922, 43] width 22 height 6
drag, startPoint x: 921, startPoint y: 137, endPoint x: 917, endPoint y: 132, distance: 6.0
click at [921, 137] on span "Destination URL" at bounding box center [927, 136] width 48 height 9
click at [876, 77] on input "text" at bounding box center [893, 77] width 145 height 9
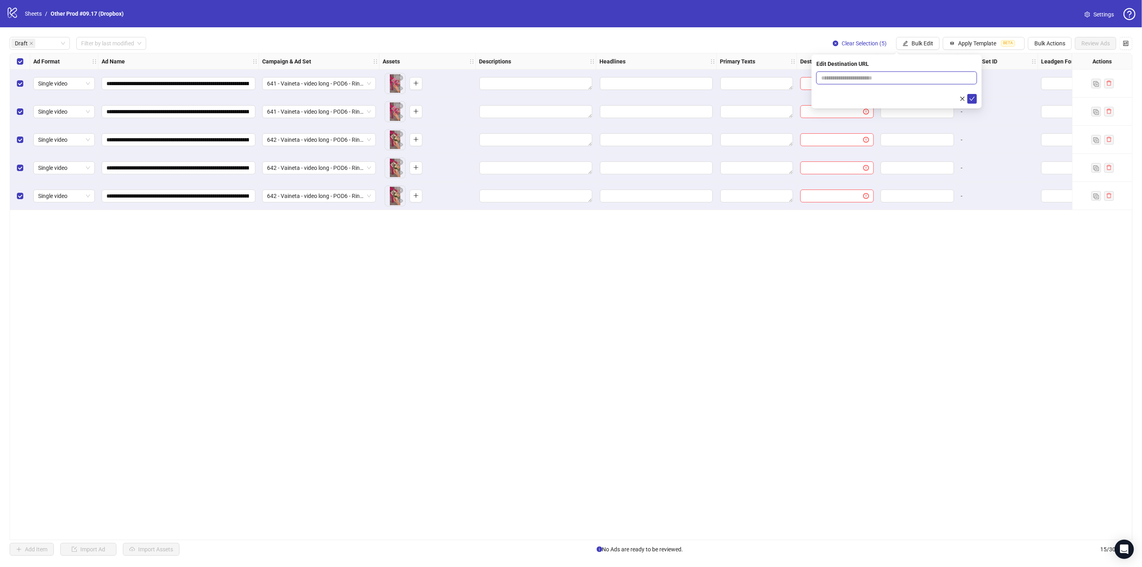
paste input "**********"
type input "**********"
click at [971, 98] on icon "check" at bounding box center [972, 99] width 6 height 6
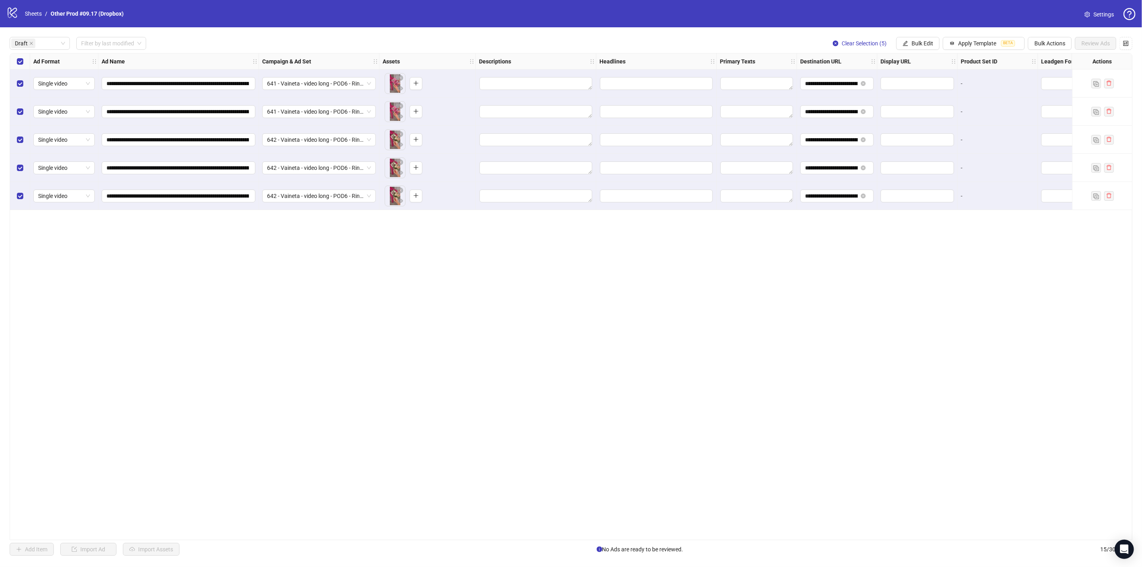
drag, startPoint x: 919, startPoint y: 43, endPoint x: 930, endPoint y: 65, distance: 24.4
click at [919, 43] on span "Bulk Edit" at bounding box center [922, 43] width 22 height 6
click at [922, 124] on span "Primary Texts" at bounding box center [927, 123] width 48 height 9
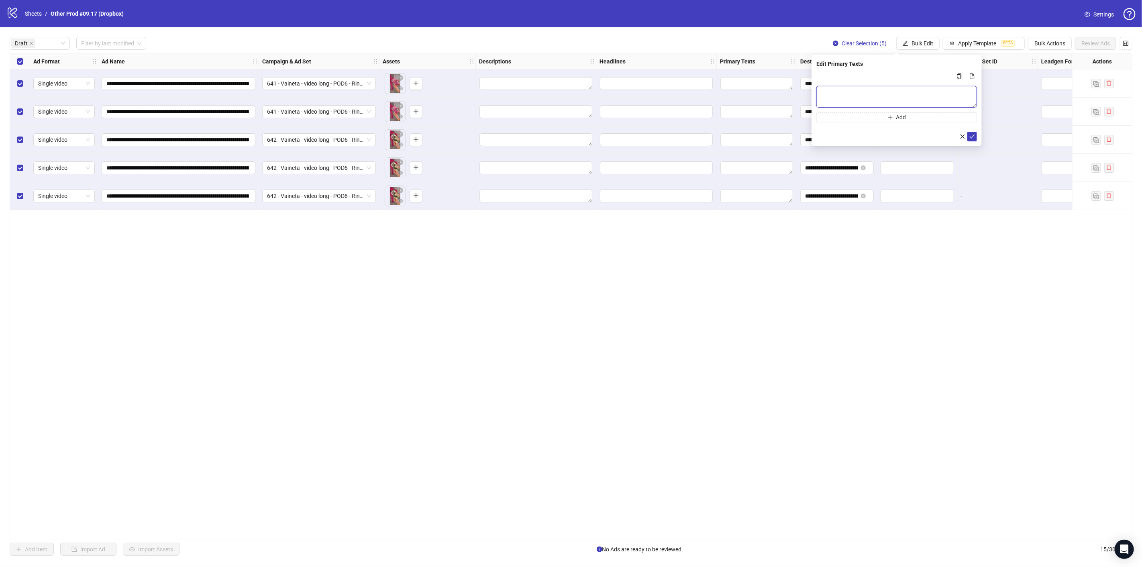
click at [914, 88] on textarea "Multi-text input container - paste or copy values" at bounding box center [896, 97] width 161 height 22
paste textarea "**********"
type textarea "**********"
click at [971, 136] on icon "check" at bounding box center [972, 136] width 6 height 6
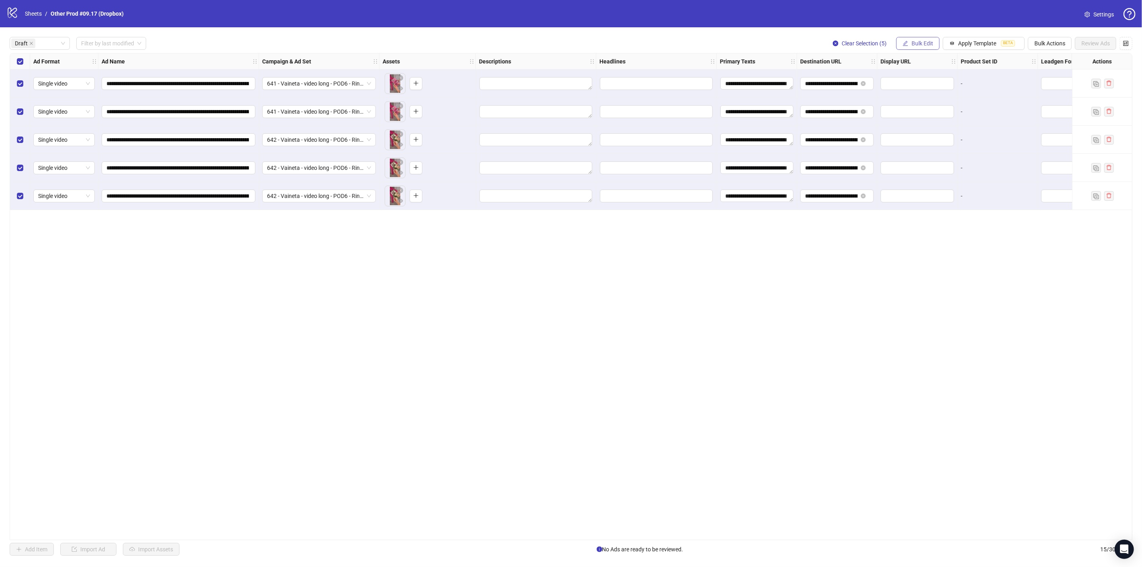
click at [914, 43] on span "Bulk Edit" at bounding box center [922, 43] width 22 height 6
click at [927, 110] on span "Headlines" at bounding box center [927, 110] width 48 height 9
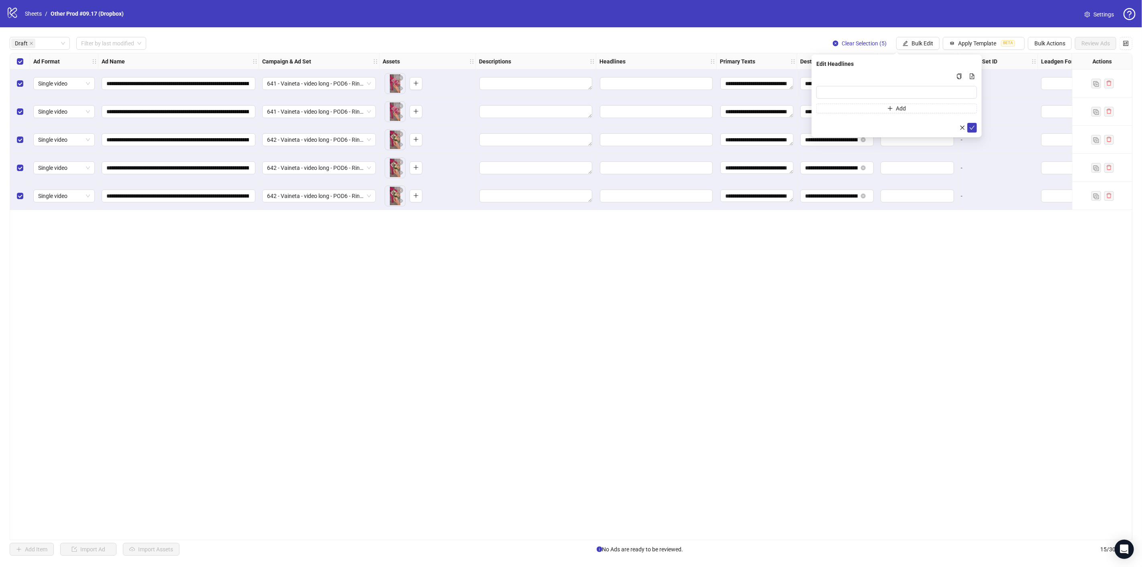
click at [892, 84] on div "Add" at bounding box center [896, 92] width 161 height 42
drag, startPoint x: 889, startPoint y: 90, endPoint x: 898, endPoint y: 95, distance: 11.0
click at [889, 90] on input "Multi-input container - paste or copy values" at bounding box center [896, 92] width 161 height 13
paste input "**********"
type input "**********"
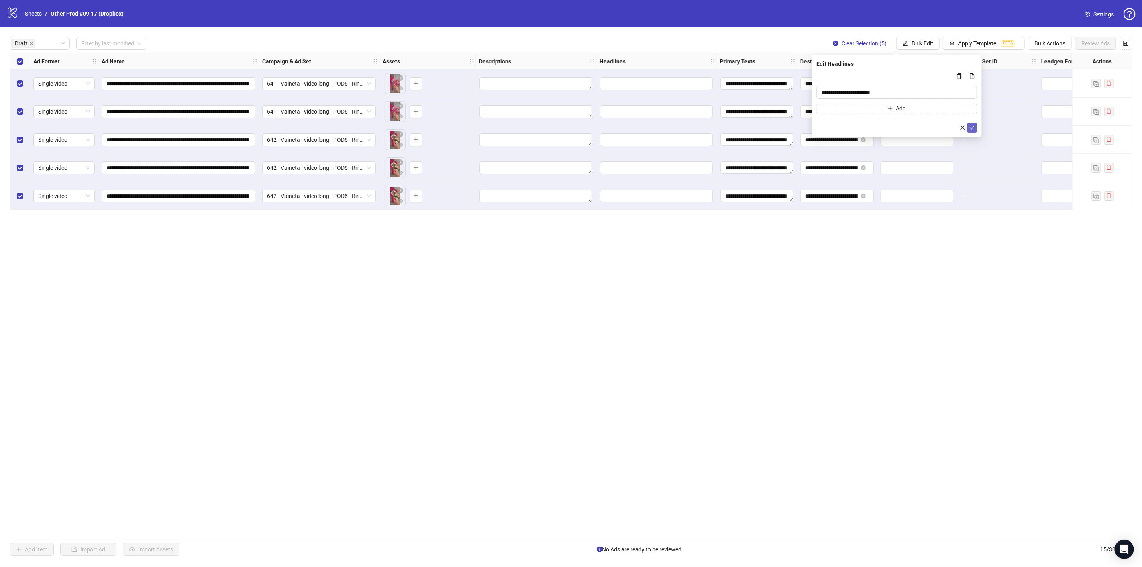
click at [972, 126] on icon "check" at bounding box center [972, 128] width 6 height 6
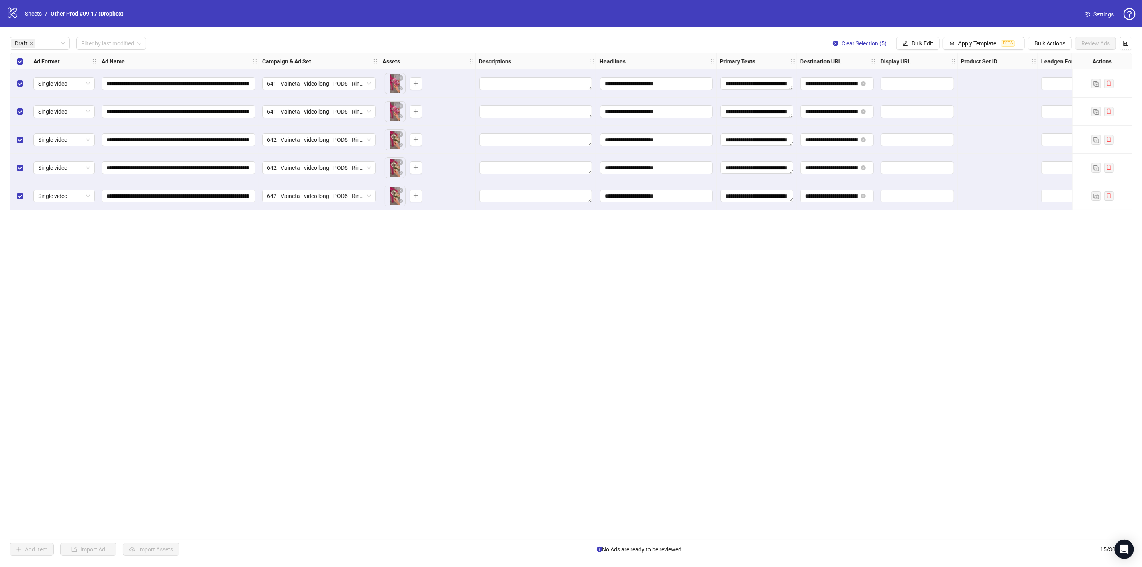
drag, startPoint x: 914, startPoint y: 45, endPoint x: 915, endPoint y: 55, distance: 9.7
click at [914, 45] on span "Bulk Edit" at bounding box center [922, 43] width 22 height 6
click at [926, 94] on span "Descriptions" at bounding box center [927, 98] width 48 height 9
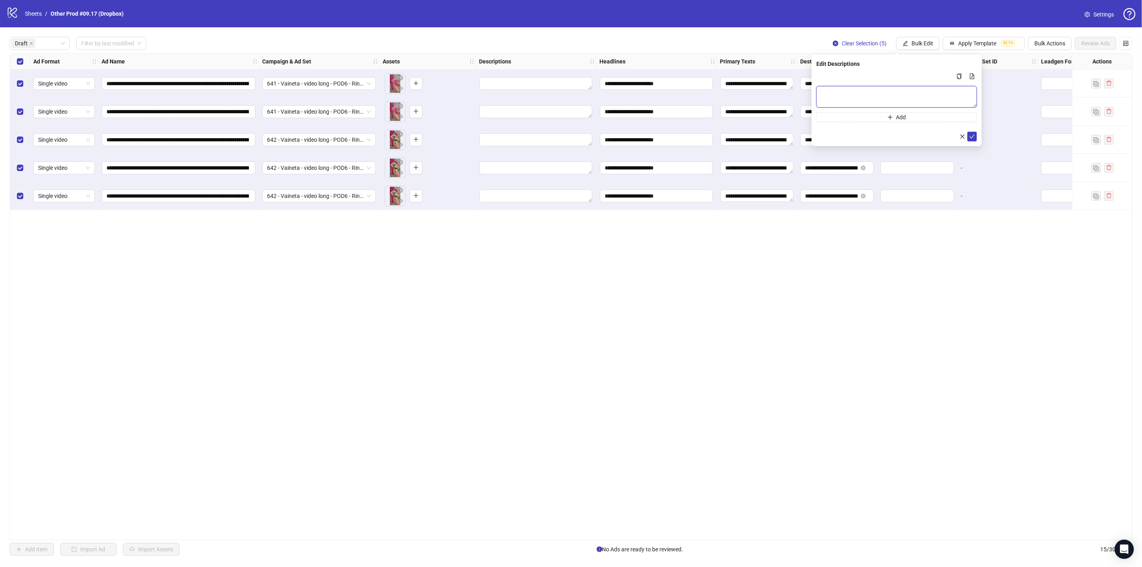
click at [936, 90] on textarea "Multi-text input container - paste or copy values" at bounding box center [896, 97] width 161 height 22
paste textarea "**********"
type textarea "**********"
click at [972, 137] on icon "check" at bounding box center [972, 136] width 6 height 6
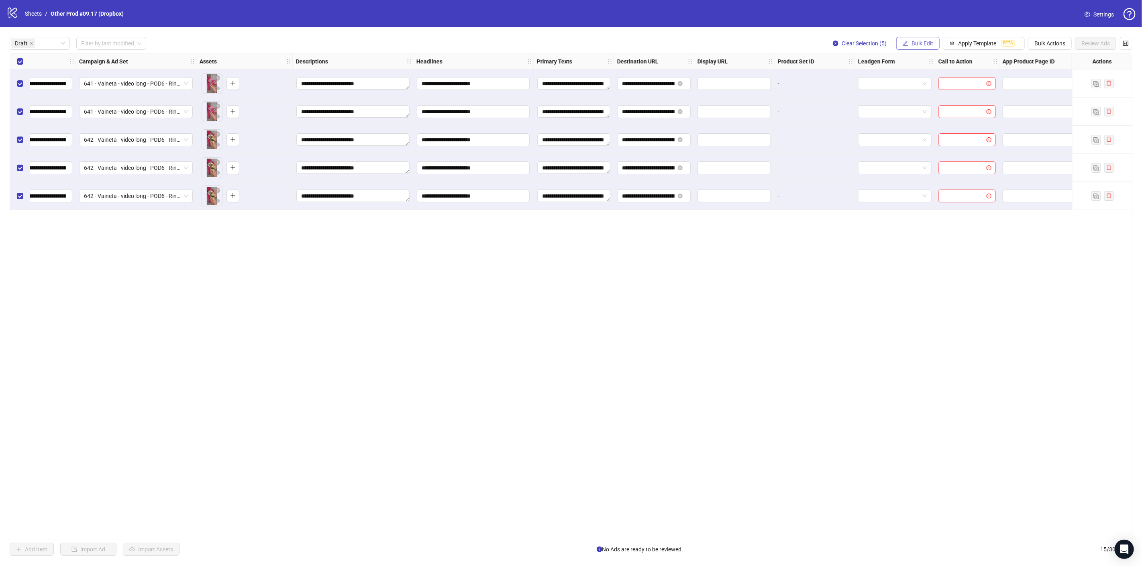
scroll to position [0, 190]
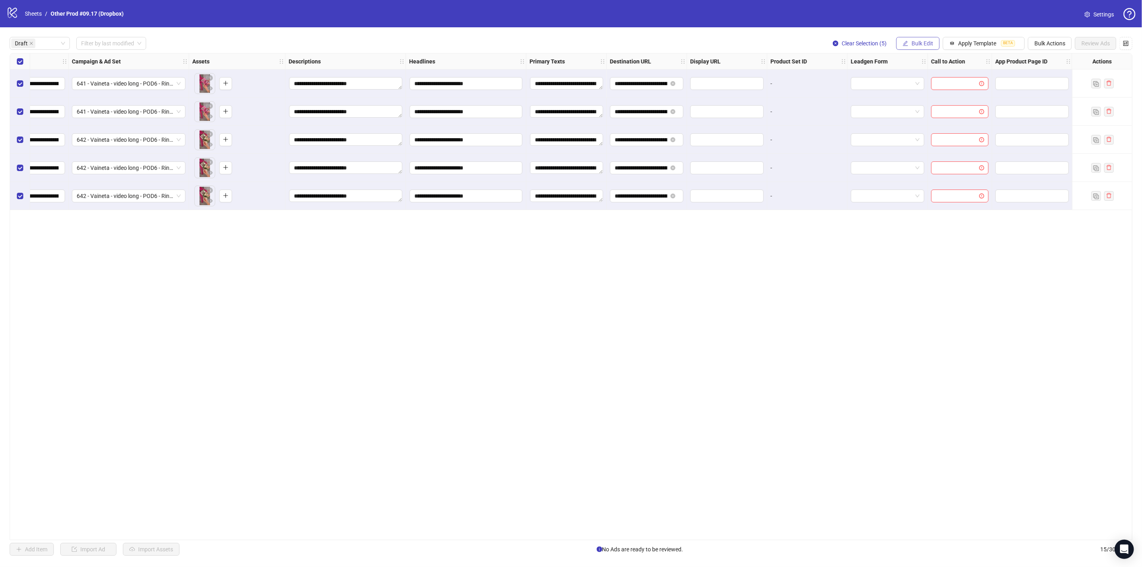
click at [926, 41] on span "Bulk Edit" at bounding box center [922, 43] width 22 height 6
click at [862, 295] on div "**********" at bounding box center [571, 296] width 1122 height 487
click at [922, 42] on span "Bulk Edit" at bounding box center [922, 43] width 22 height 6
click at [932, 175] on span "Call to Action" at bounding box center [927, 175] width 48 height 9
click at [890, 81] on input "search" at bounding box center [893, 78] width 144 height 12
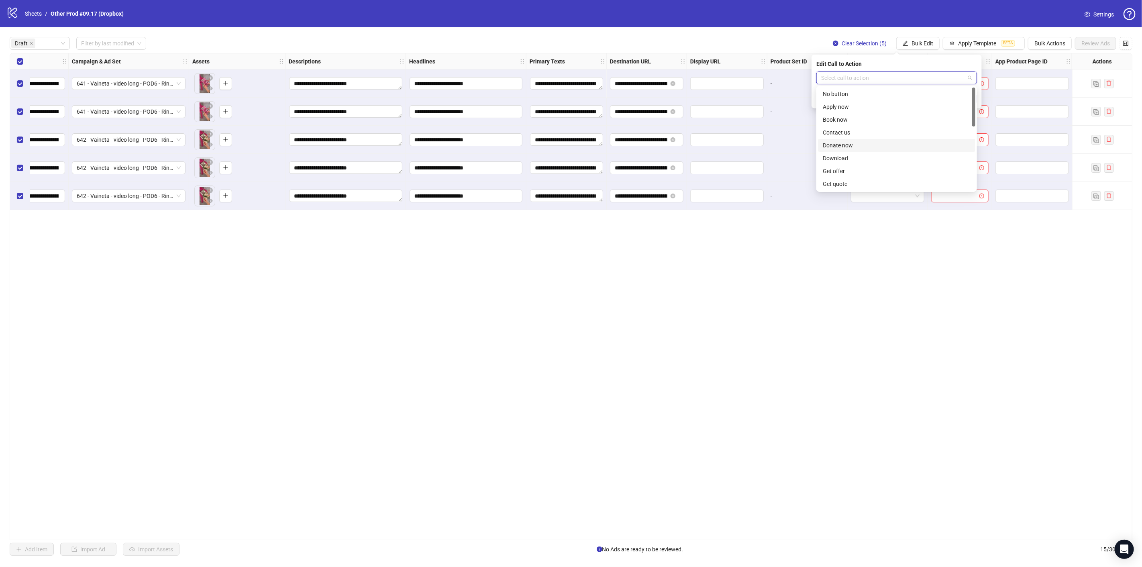
scroll to position [167, 0]
click at [854, 114] on div "Shop now" at bounding box center [896, 120] width 157 height 13
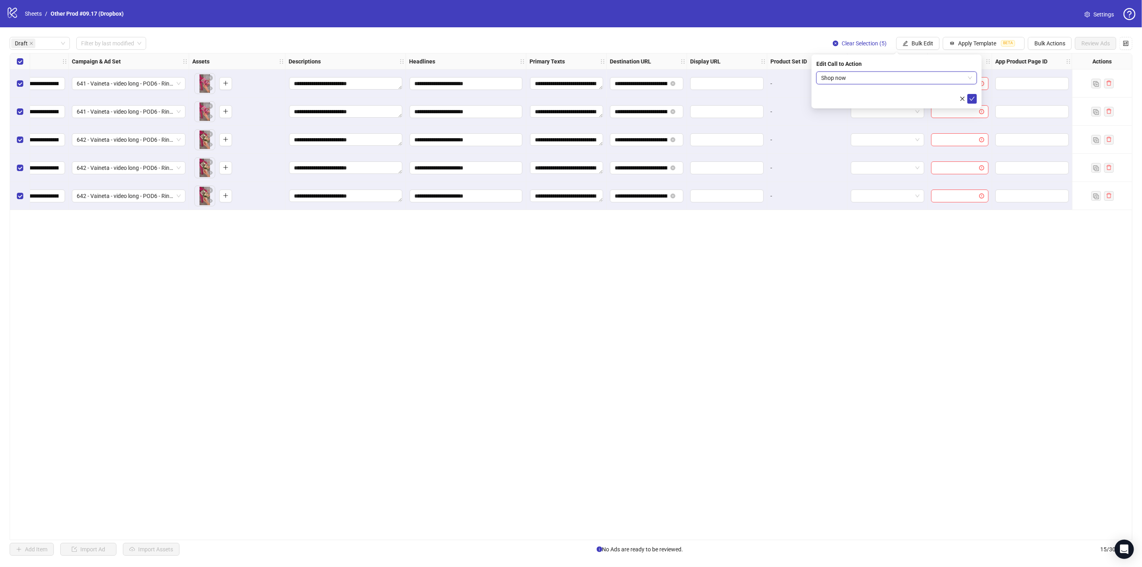
drag, startPoint x: 971, startPoint y: 98, endPoint x: 851, endPoint y: 278, distance: 216.8
click at [969, 98] on icon "check" at bounding box center [972, 99] width 6 height 6
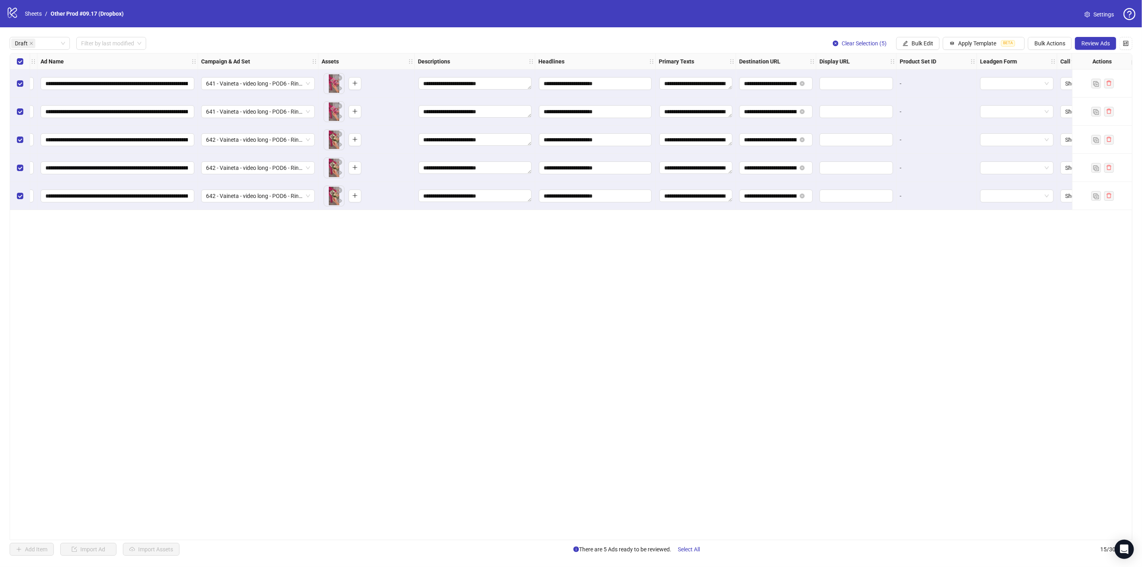
scroll to position [0, 0]
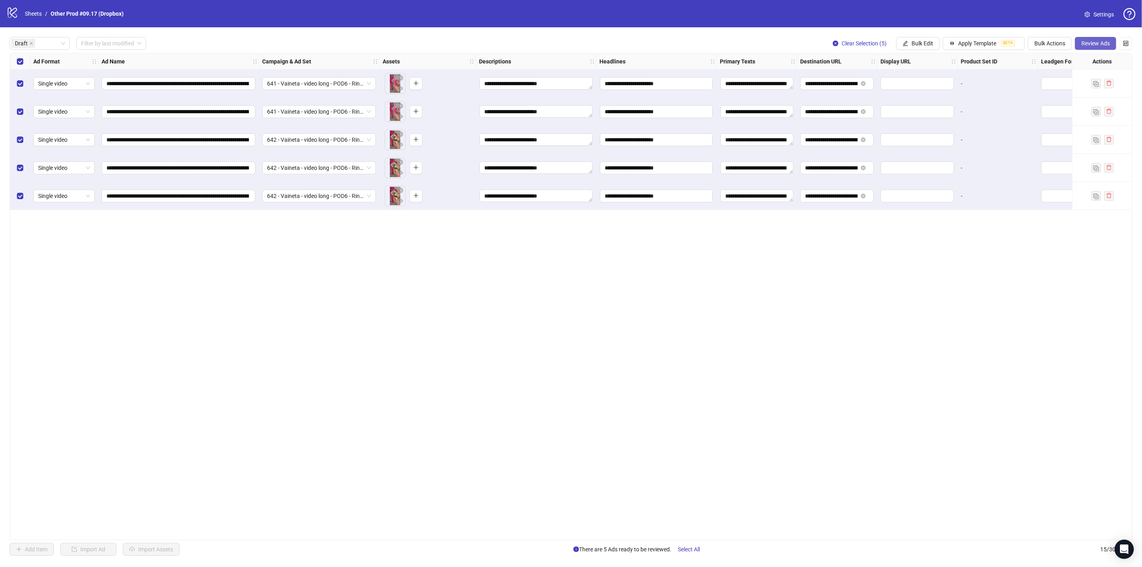
click at [1095, 40] on span "Review Ads" at bounding box center [1095, 43] width 29 height 6
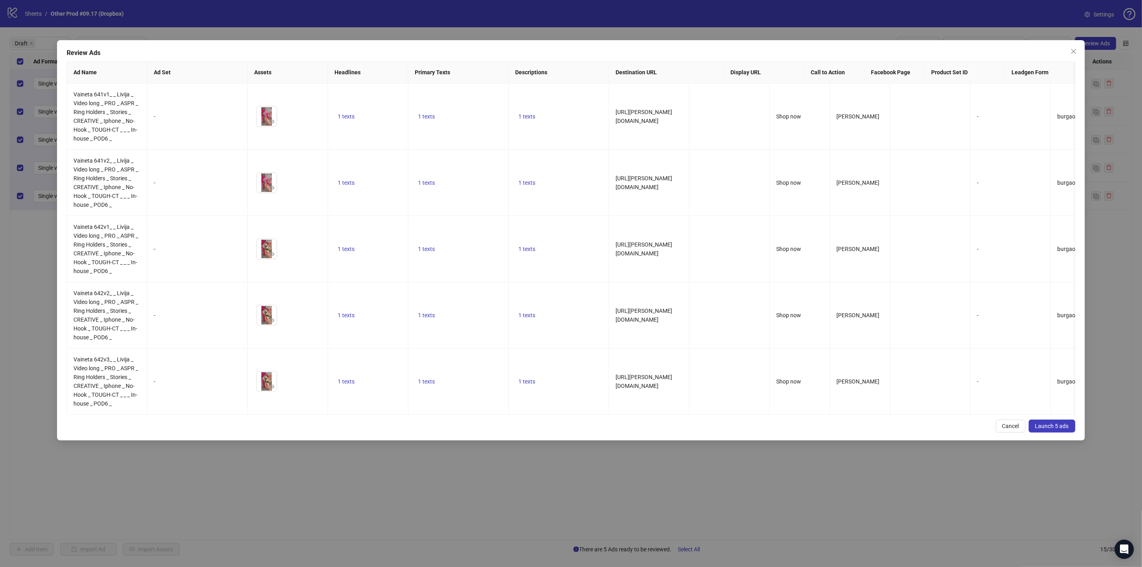
click at [1058, 429] on span "Launch 5 ads" at bounding box center [1052, 426] width 34 height 6
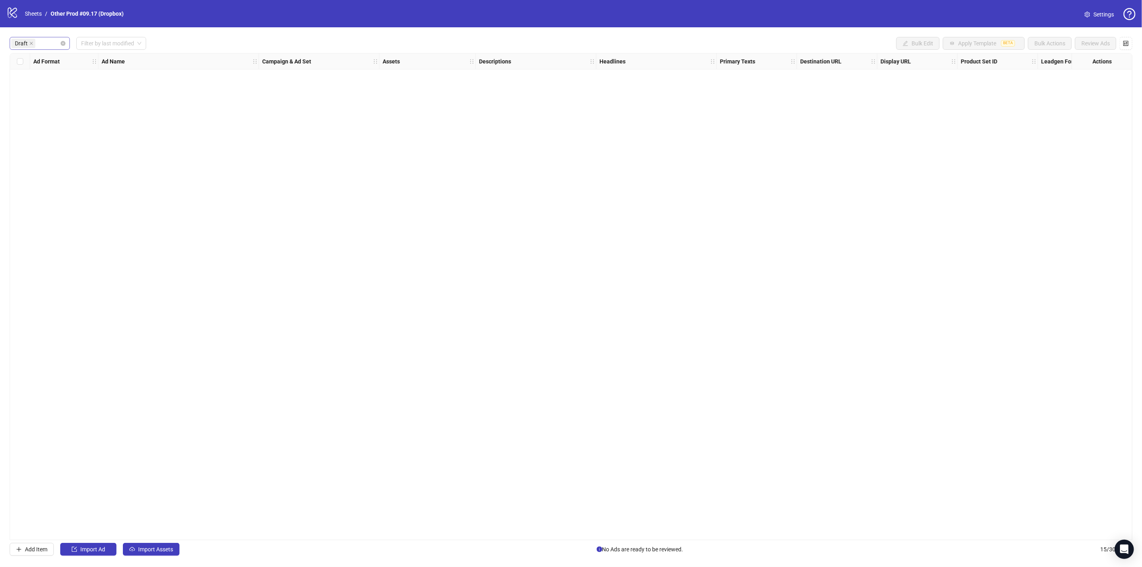
click at [46, 41] on div "Draft" at bounding box center [35, 43] width 49 height 11
click at [41, 73] on div "Launched" at bounding box center [39, 72] width 47 height 9
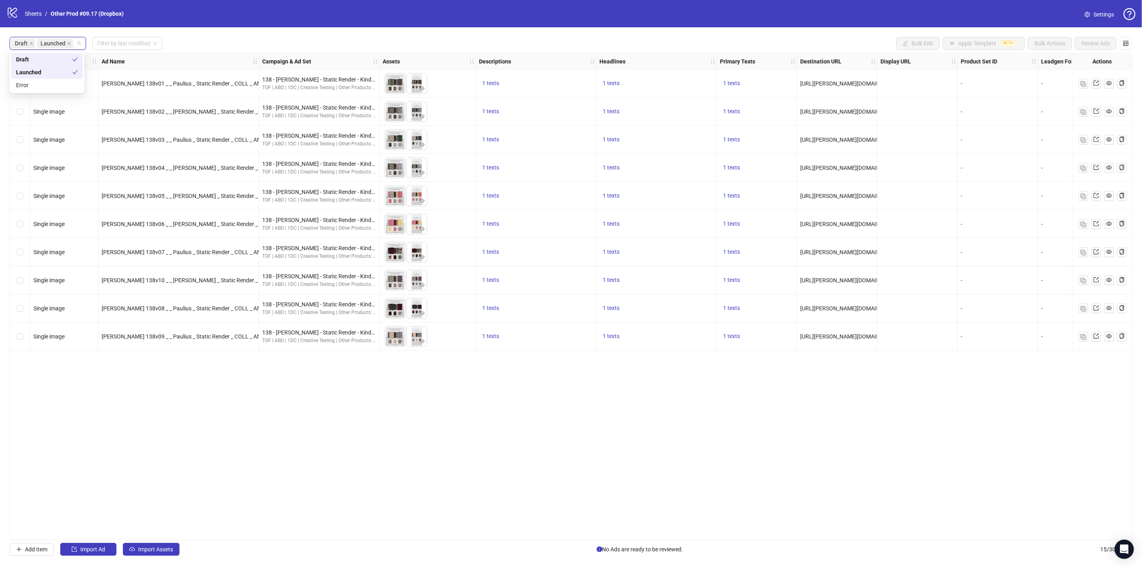
click at [253, 37] on div "Draft Launched Filter by last modified Bulk Edit Apply Template BETA Bulk Actio…" at bounding box center [571, 43] width 1122 height 13
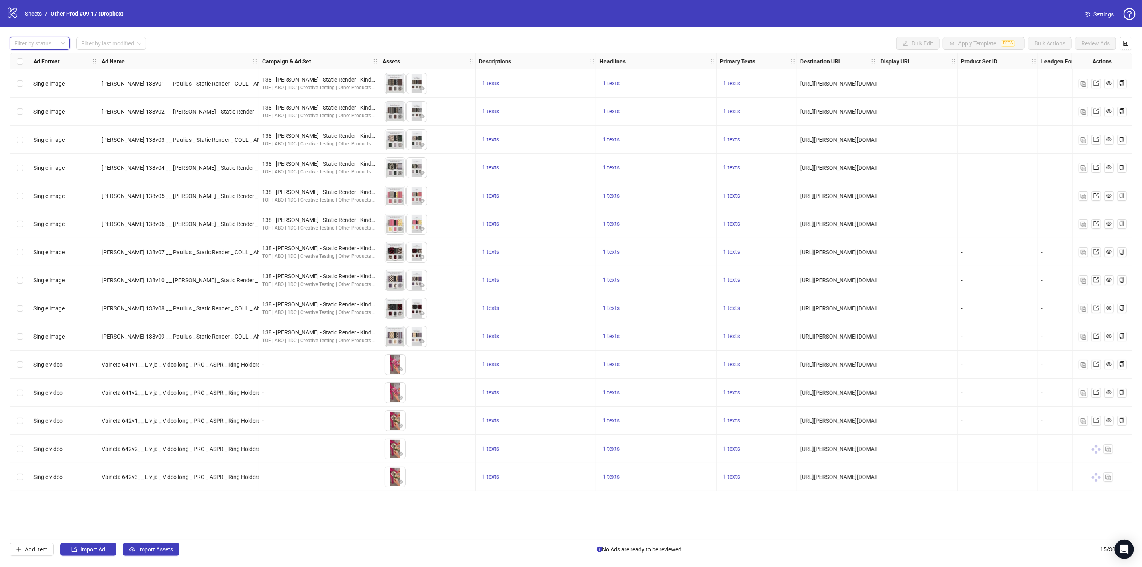
click at [310, 371] on div "-" at bounding box center [319, 364] width 120 height 28
click at [264, 363] on div "-" at bounding box center [319, 364] width 114 height 9
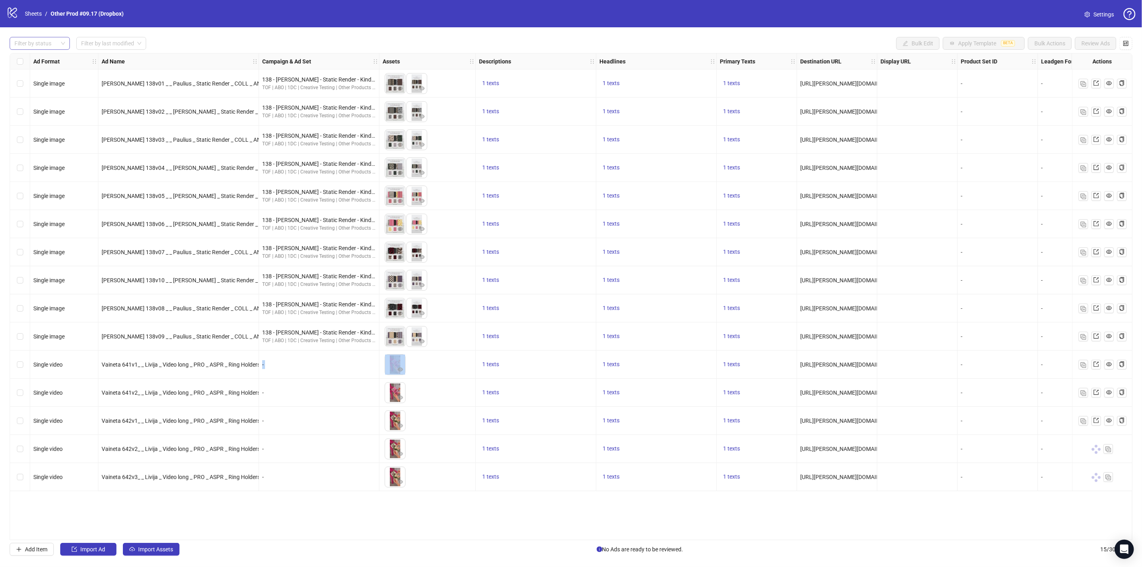
click at [264, 363] on div "-" at bounding box center [319, 364] width 114 height 9
click at [264, 376] on div "-" at bounding box center [319, 364] width 120 height 28
click at [267, 362] on div "-" at bounding box center [319, 364] width 114 height 9
drag, startPoint x: 267, startPoint y: 366, endPoint x: 250, endPoint y: 365, distance: 16.5
click at [250, 53] on div "Single image [PERSON_NAME] 138v01 _ _ Paulius _ Static Render _ COLL _ ANM _ Ki…" at bounding box center [656, 53] width 1293 height 0
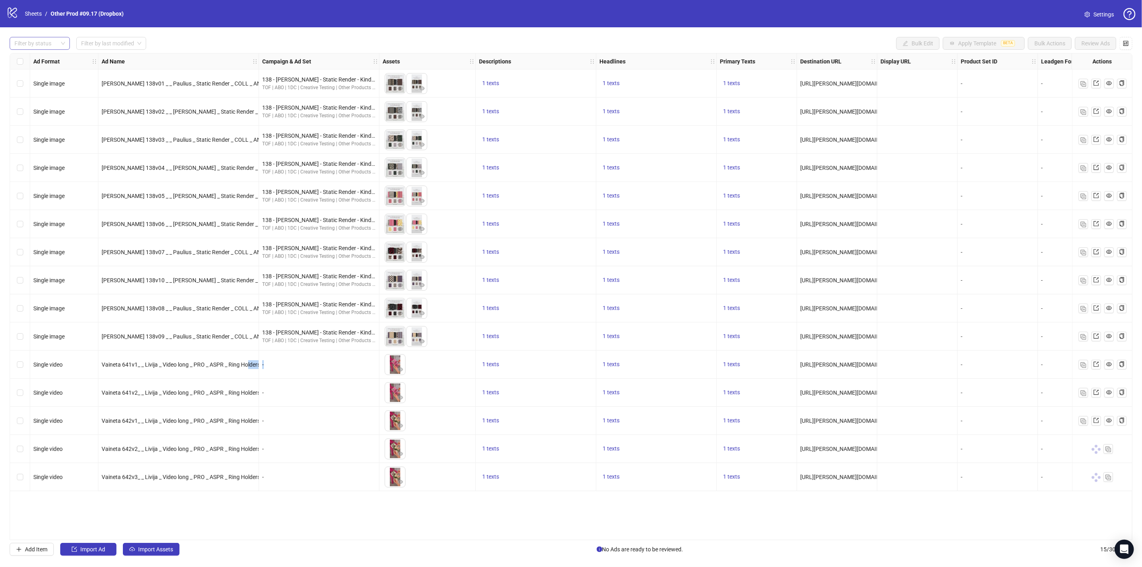
click at [289, 366] on div "-" at bounding box center [319, 364] width 114 height 9
click at [62, 42] on div "Filter by status" at bounding box center [40, 43] width 60 height 13
click at [43, 69] on div "Launched" at bounding box center [39, 72] width 47 height 9
click at [47, 59] on div "Draft" at bounding box center [39, 59] width 47 height 9
click at [204, 34] on div "Launched Draft Filter by last modified Bulk Edit Apply Template BETA Bulk Actio…" at bounding box center [571, 296] width 1142 height 538
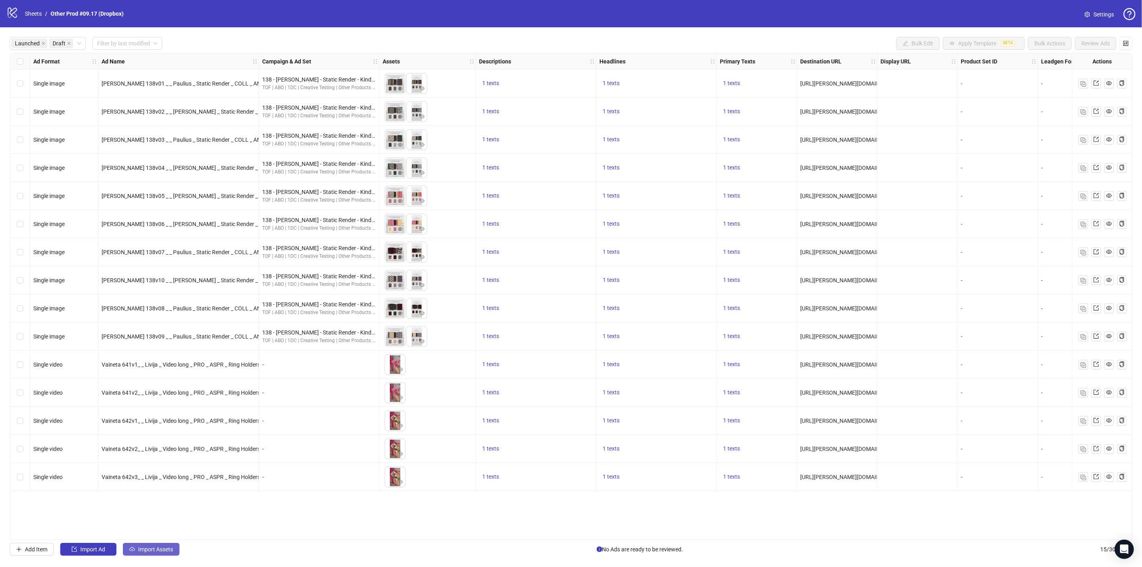
click at [167, 548] on span "Import Assets" at bounding box center [155, 549] width 35 height 6
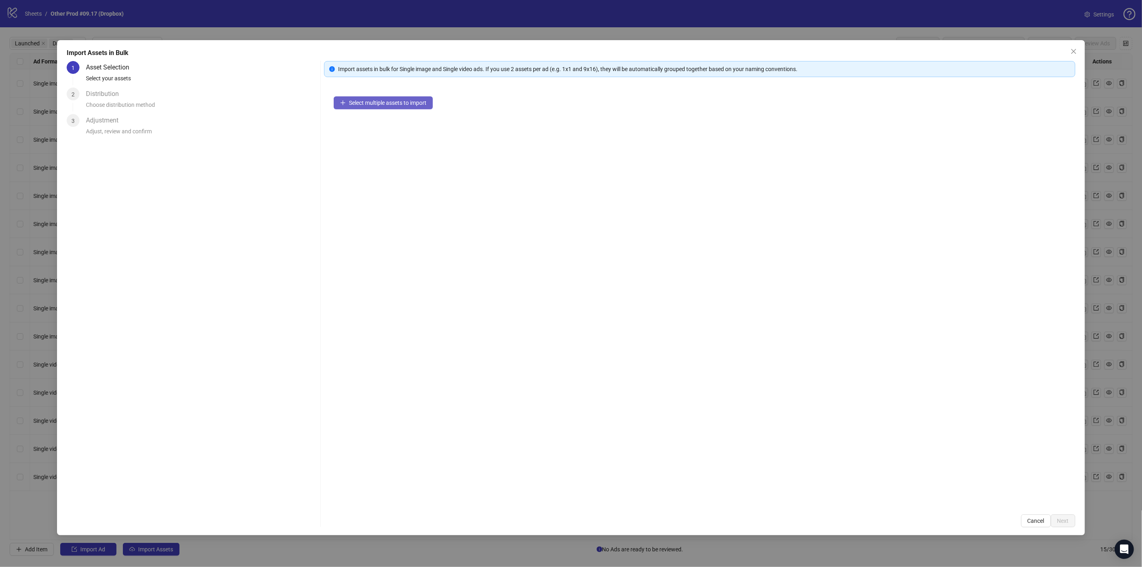
click at [387, 105] on span "Select multiple assets to import" at bounding box center [387, 103] width 77 height 6
click at [1057, 517] on span "Next" at bounding box center [1063, 520] width 12 height 6
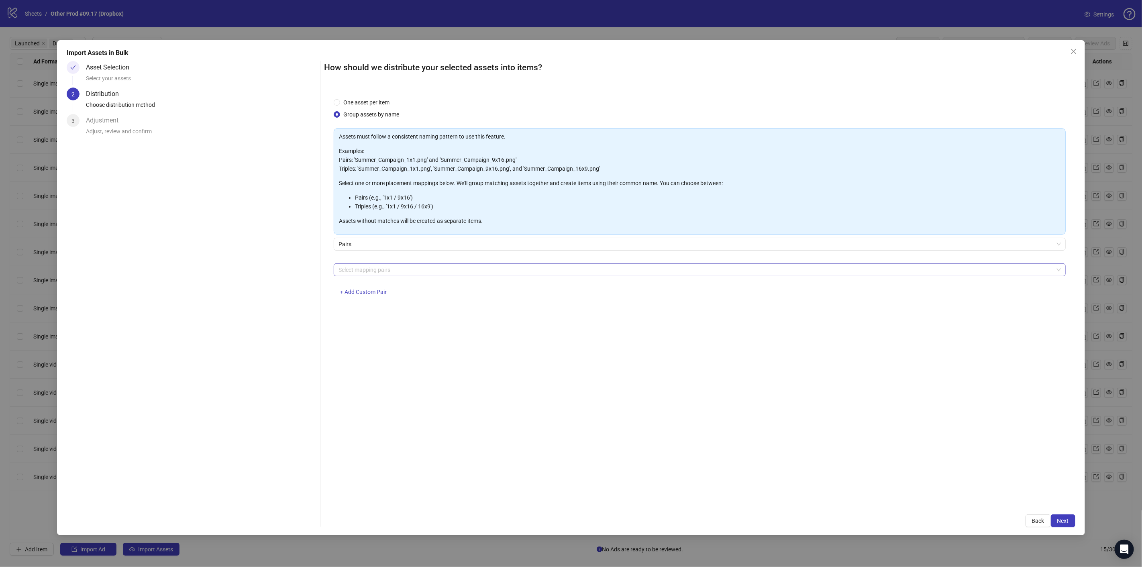
click at [392, 271] on div at bounding box center [695, 269] width 720 height 11
click at [272, 294] on div "Asset Selection Select your assets 2 Distribution Choose distribution method 3 …" at bounding box center [192, 294] width 250 height 466
click at [377, 293] on span "+ Add Custom Pair" at bounding box center [363, 292] width 47 height 6
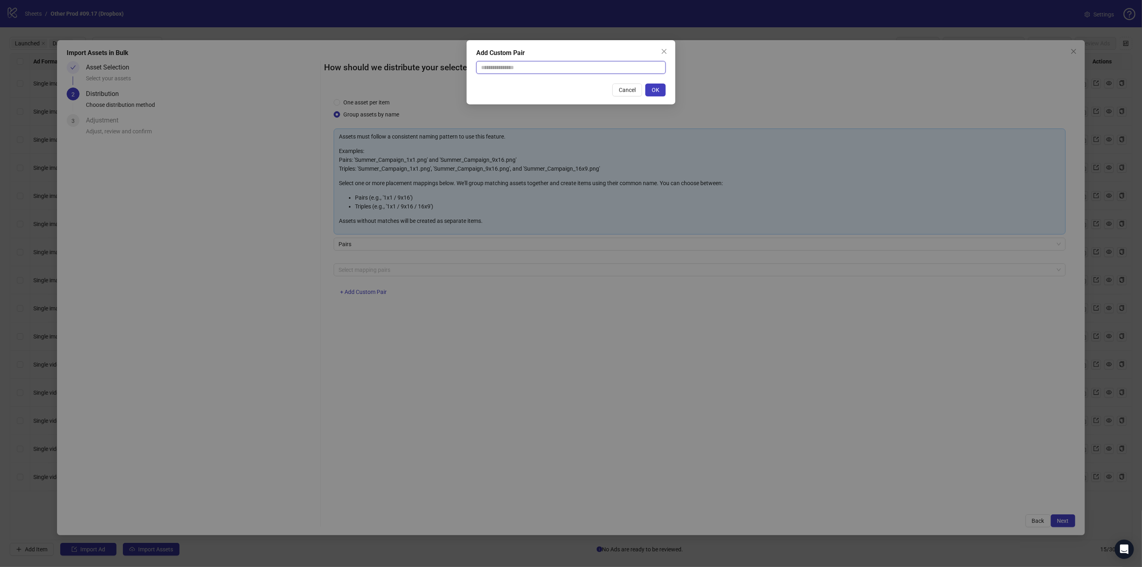
click at [599, 69] on input "text" at bounding box center [570, 67] width 189 height 13
type input "**********"
click at [649, 92] on button "OK" at bounding box center [655, 89] width 20 height 13
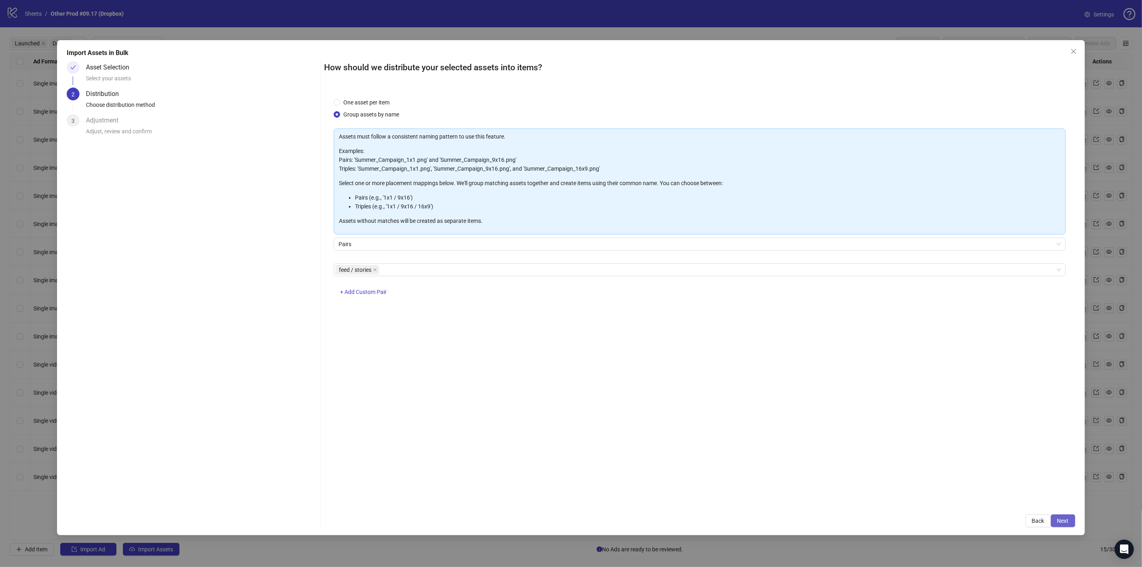
click at [1061, 522] on span "Next" at bounding box center [1063, 520] width 12 height 6
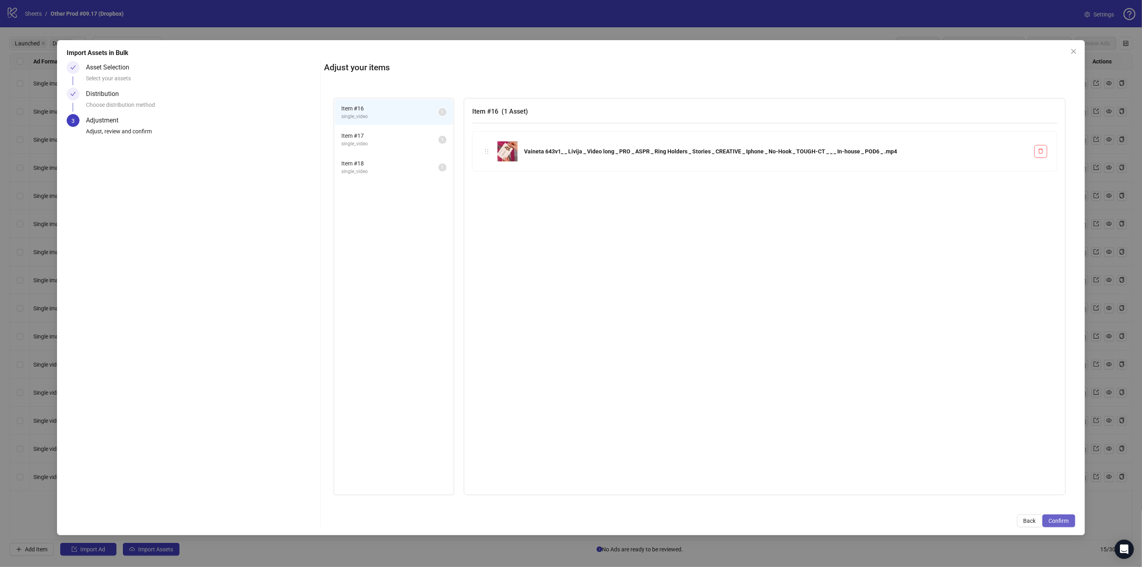
click at [1050, 519] on span "Confirm" at bounding box center [1058, 520] width 20 height 6
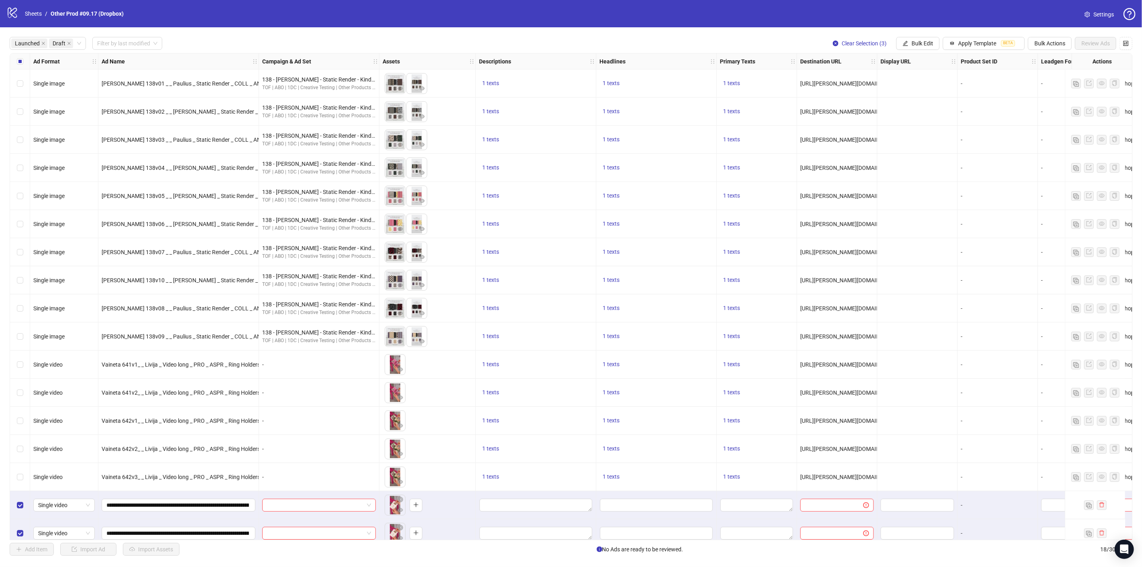
scroll to position [38, 0]
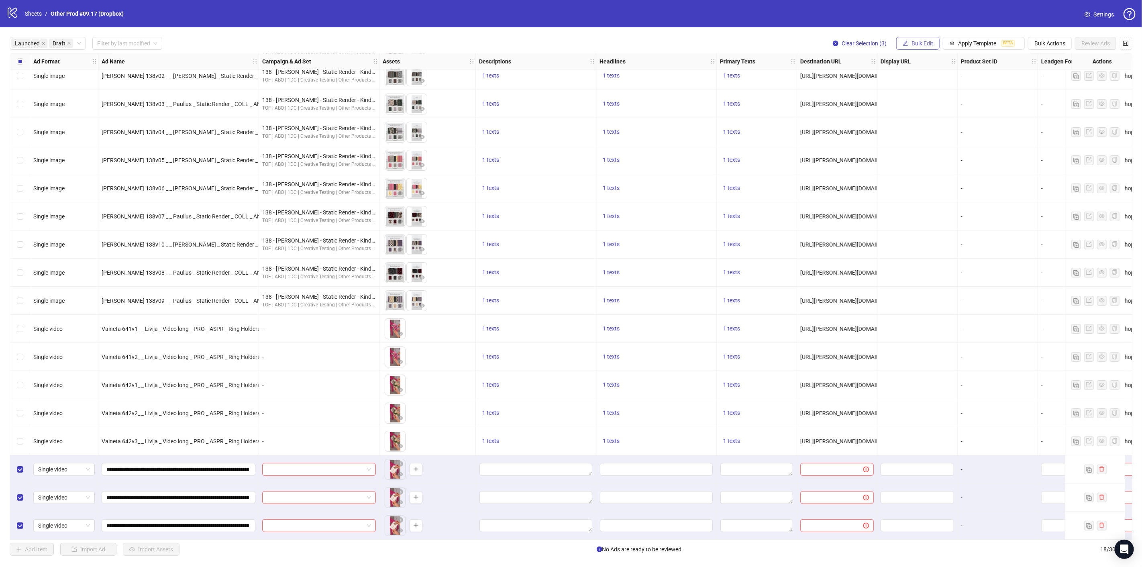
click at [922, 41] on span "Bulk Edit" at bounding box center [922, 43] width 22 height 6
click at [931, 86] on span "Campaign & Ad Set" at bounding box center [927, 85] width 48 height 9
click at [949, 79] on input "search" at bounding box center [893, 78] width 144 height 12
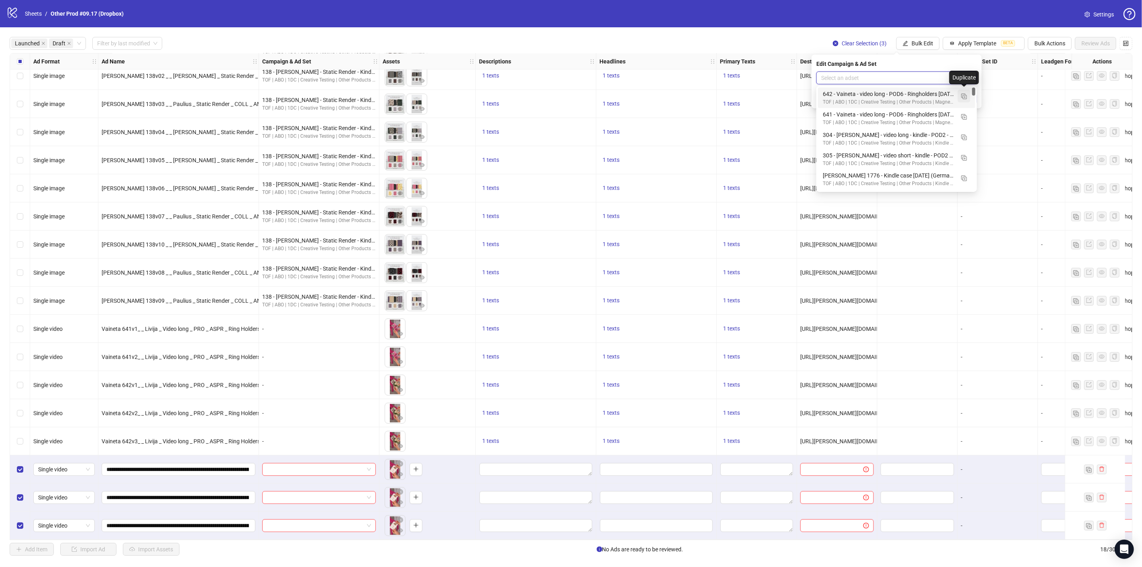
click at [963, 97] on img "button" at bounding box center [964, 97] width 6 height 6
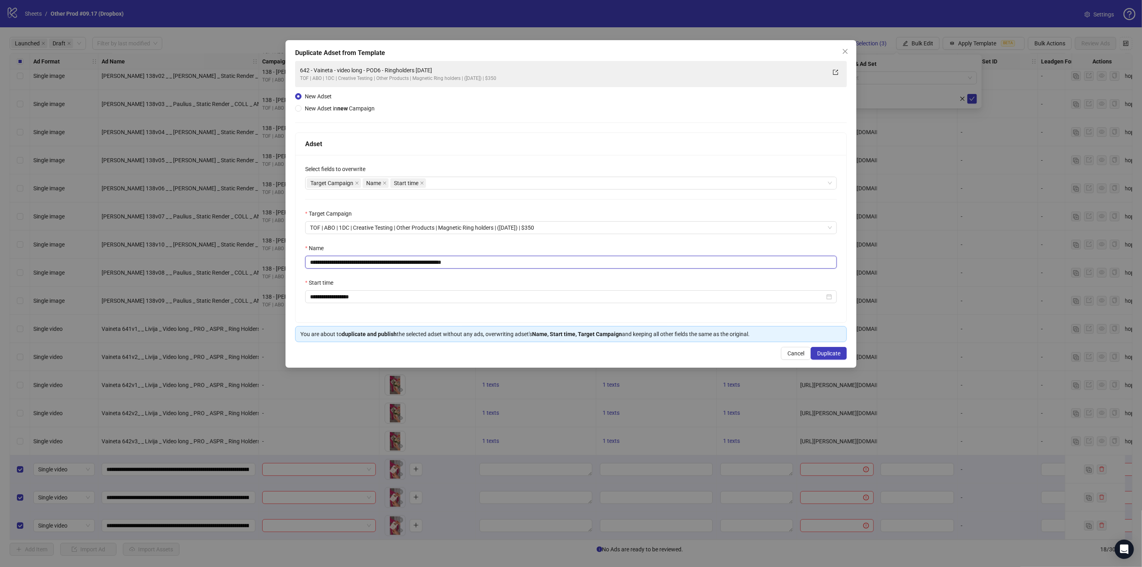
drag, startPoint x: 424, startPoint y: 264, endPoint x: 362, endPoint y: 270, distance: 62.9
click at [216, 247] on div "**********" at bounding box center [571, 283] width 1142 height 567
paste input "text"
drag, startPoint x: 454, startPoint y: 259, endPoint x: 646, endPoint y: 267, distance: 192.0
click at [610, 267] on input "**********" at bounding box center [570, 262] width 531 height 13
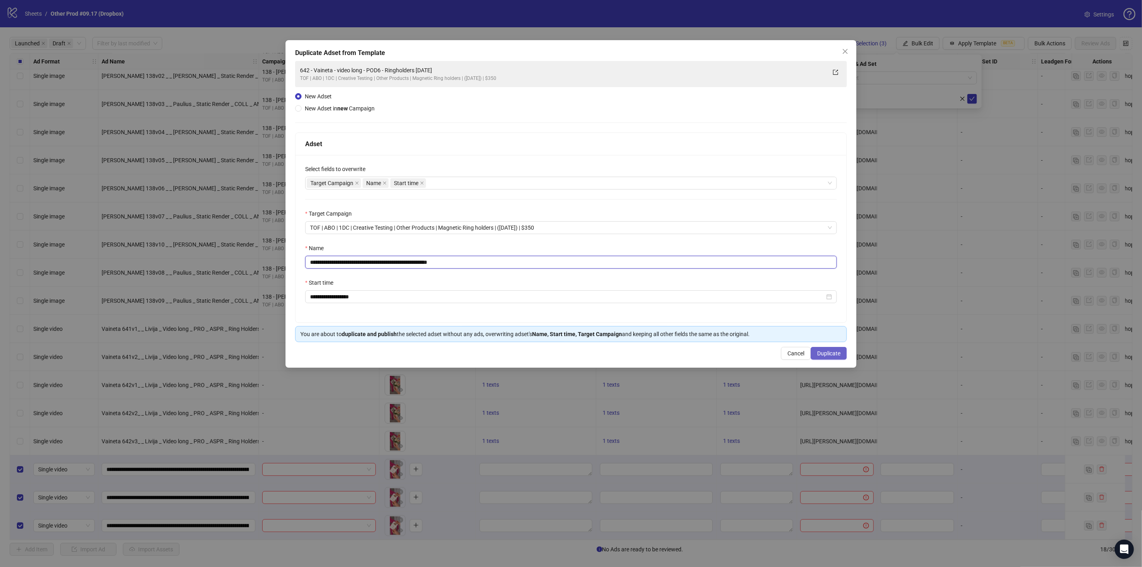
type input "**********"
click at [827, 355] on span "Duplicate" at bounding box center [828, 353] width 23 height 6
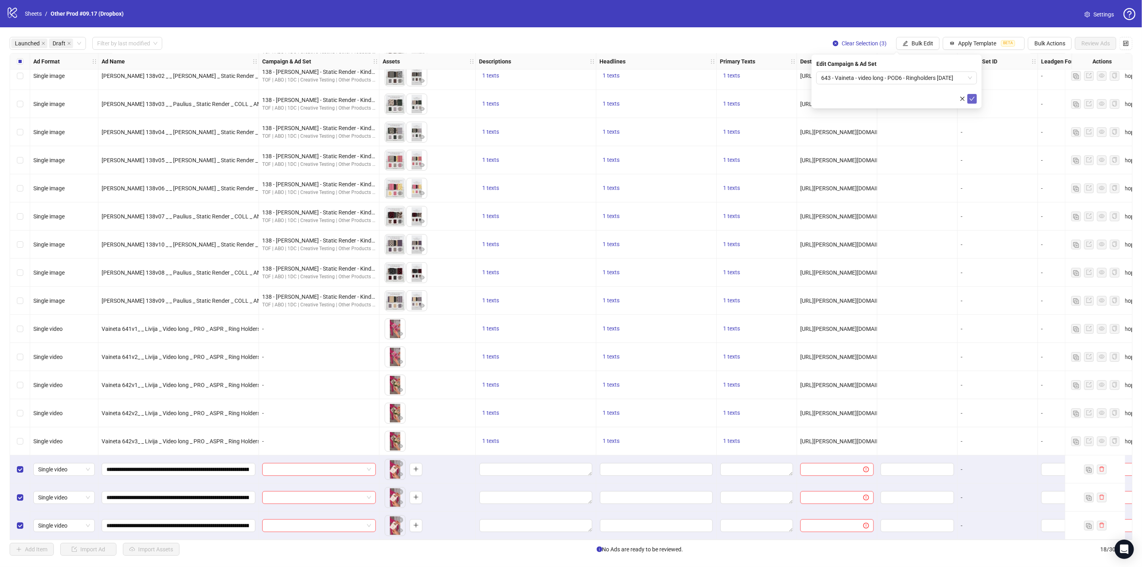
click at [972, 98] on icon "check" at bounding box center [972, 99] width 6 height 6
click at [487, 440] on span "1 texts" at bounding box center [490, 441] width 17 height 6
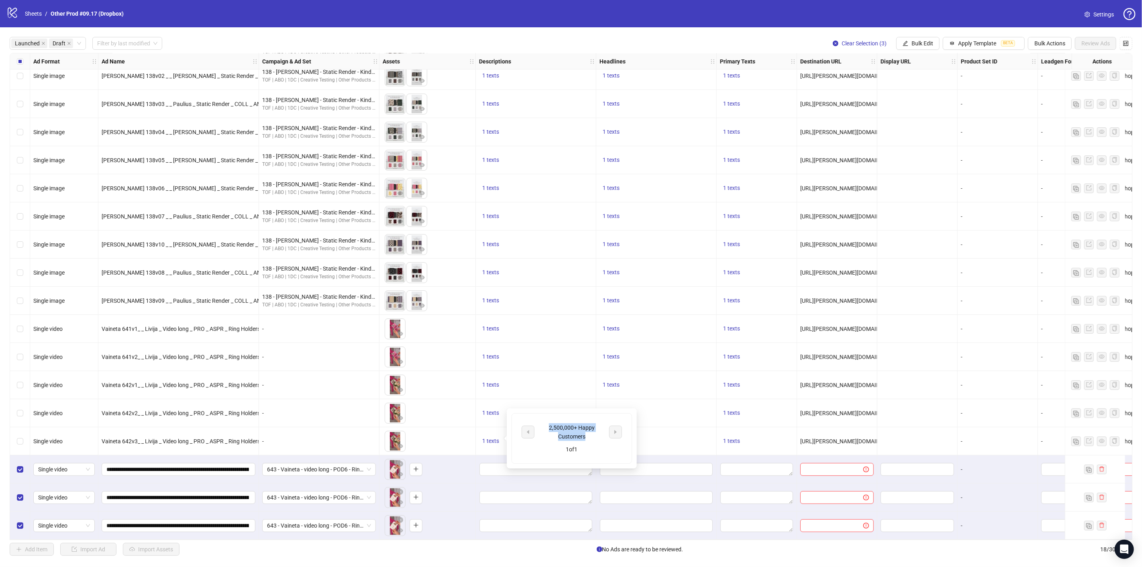
drag, startPoint x: 587, startPoint y: 436, endPoint x: 545, endPoint y: 430, distance: 42.1
click at [545, 430] on div "2,500,000+ Happy Customers" at bounding box center [571, 432] width 67 height 18
copy div "2,500,000+ Happy Customers"
drag, startPoint x: 913, startPoint y: 43, endPoint x: 916, endPoint y: 64, distance: 20.7
click at [914, 43] on span "Bulk Edit" at bounding box center [922, 43] width 22 height 6
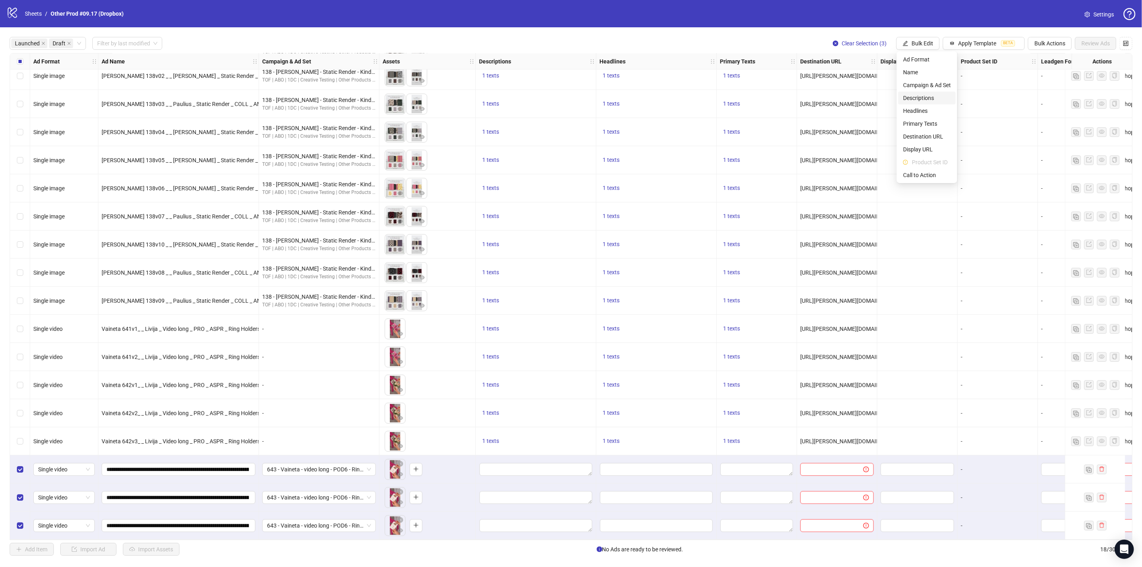
click at [922, 94] on span "Descriptions" at bounding box center [927, 98] width 48 height 9
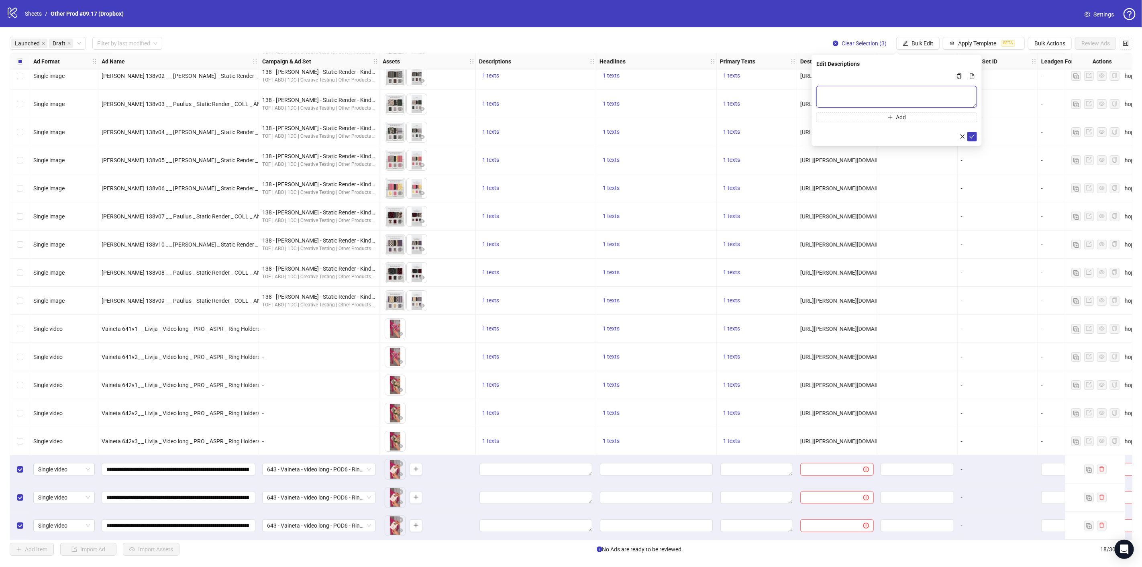
click at [889, 91] on textarea "Multi-text input container - paste or copy values" at bounding box center [896, 97] width 161 height 22
paste textarea "**********"
type textarea "**********"
drag, startPoint x: 970, startPoint y: 139, endPoint x: 846, endPoint y: 239, distance: 159.6
click at [970, 139] on button "submit" at bounding box center [972, 136] width 10 height 10
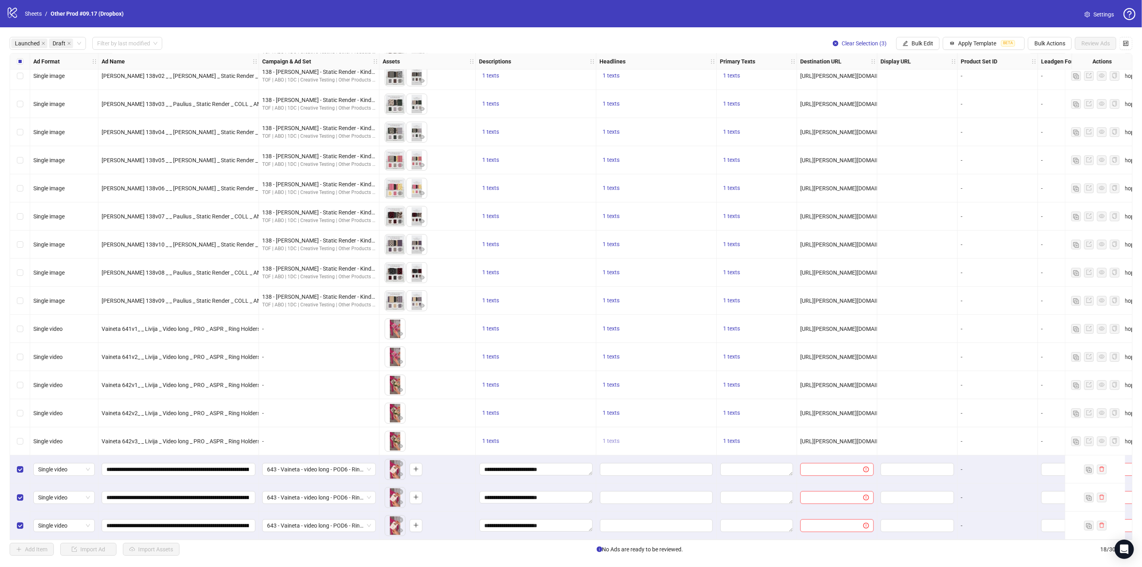
click at [611, 438] on span "1 texts" at bounding box center [611, 441] width 17 height 6
click at [715, 432] on div "NEW: Magnetic Ringholder" at bounding box center [692, 432] width 67 height 9
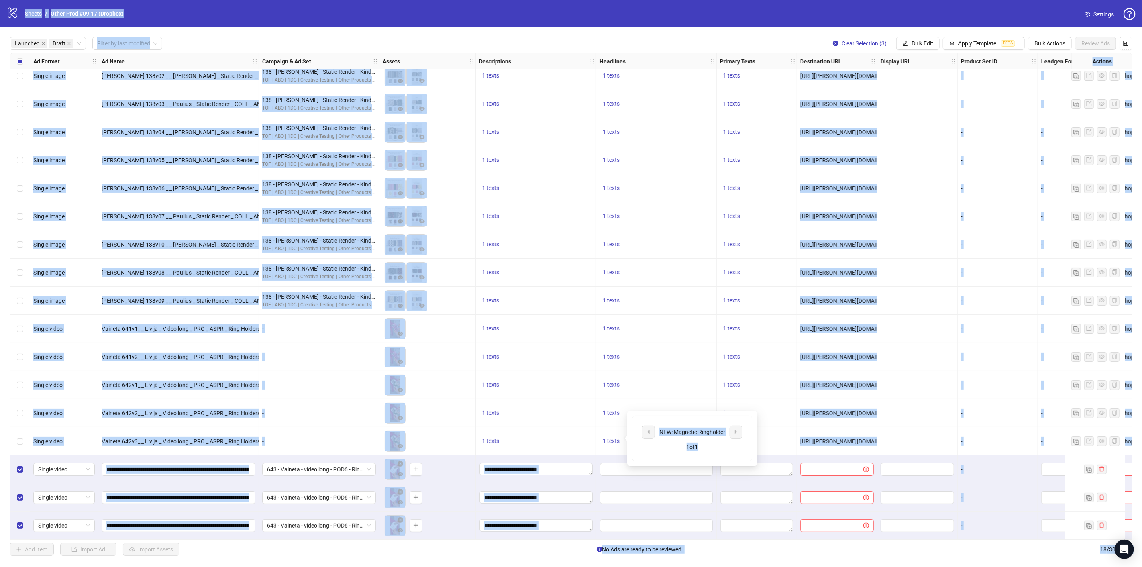
click at [712, 432] on div "NEW: Magnetic Ringholder" at bounding box center [692, 432] width 67 height 9
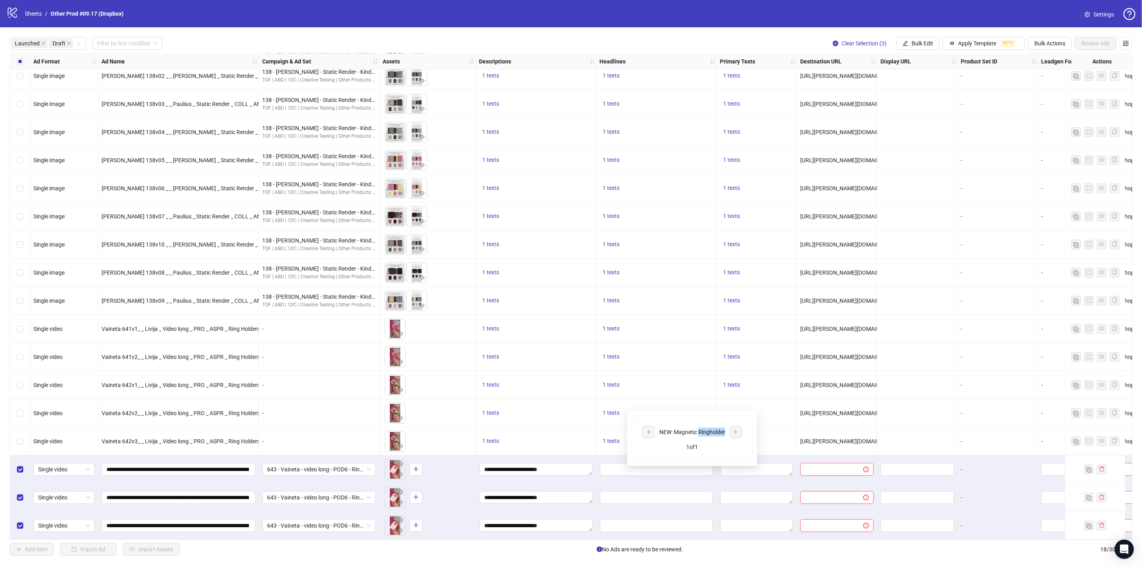
click at [712, 432] on div "NEW: Magnetic Ringholder" at bounding box center [692, 432] width 67 height 9
click at [931, 44] on span "Bulk Edit" at bounding box center [922, 43] width 22 height 6
click at [922, 110] on span "Headlines" at bounding box center [927, 110] width 48 height 9
click at [916, 91] on input "Multi-input container - paste or copy values" at bounding box center [896, 92] width 161 height 13
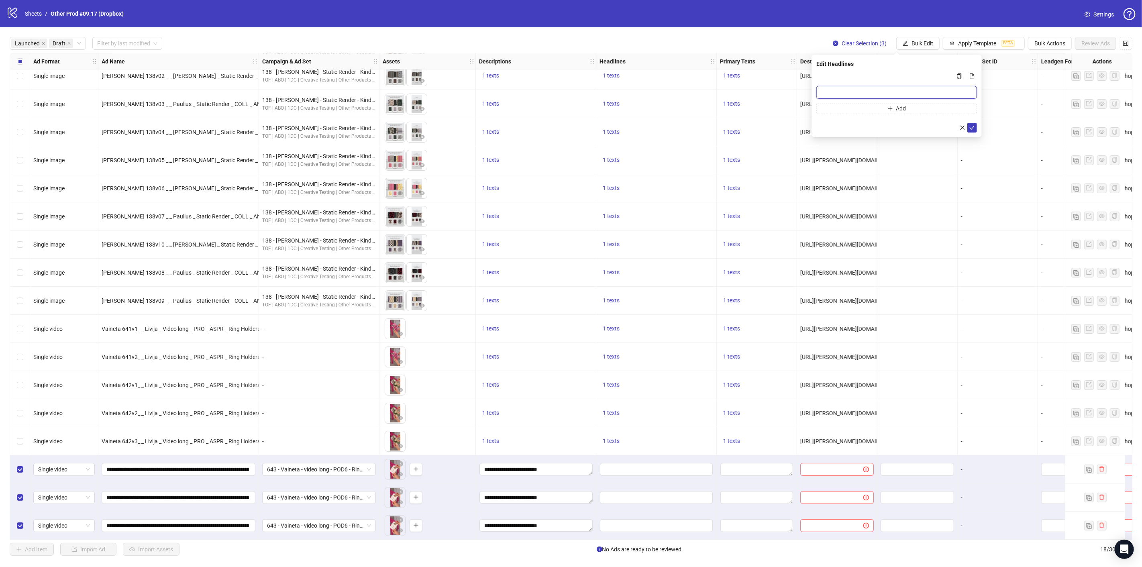
paste input "**********"
type input "**********"
drag, startPoint x: 972, startPoint y: 128, endPoint x: 794, endPoint y: 365, distance: 296.6
click at [972, 128] on icon "check" at bounding box center [971, 128] width 5 height 4
click at [734, 438] on span "1 texts" at bounding box center [731, 441] width 17 height 6
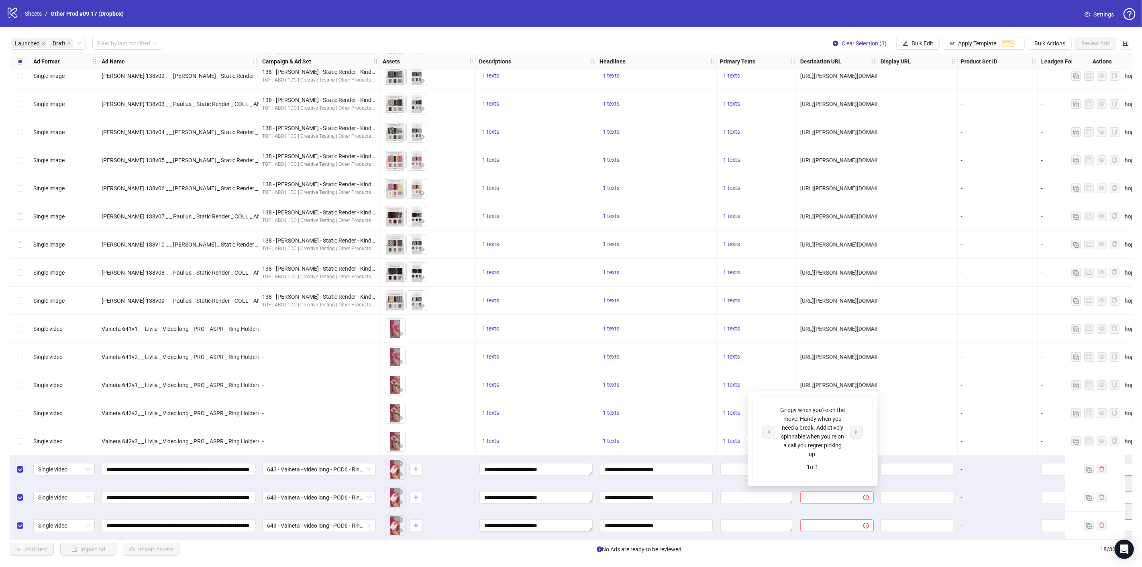
click at [805, 425] on div "Grippy when you’re on the move. Handy when you need a break. Addictively spinna…" at bounding box center [812, 431] width 67 height 53
click at [804, 425] on div "Grippy when you’re on the move. Handy when you need a break. Addictively spinna…" at bounding box center [812, 431] width 67 height 53
copy div "Grippy when you’re on the move. Handy when you need a break. Addictively spinna…"
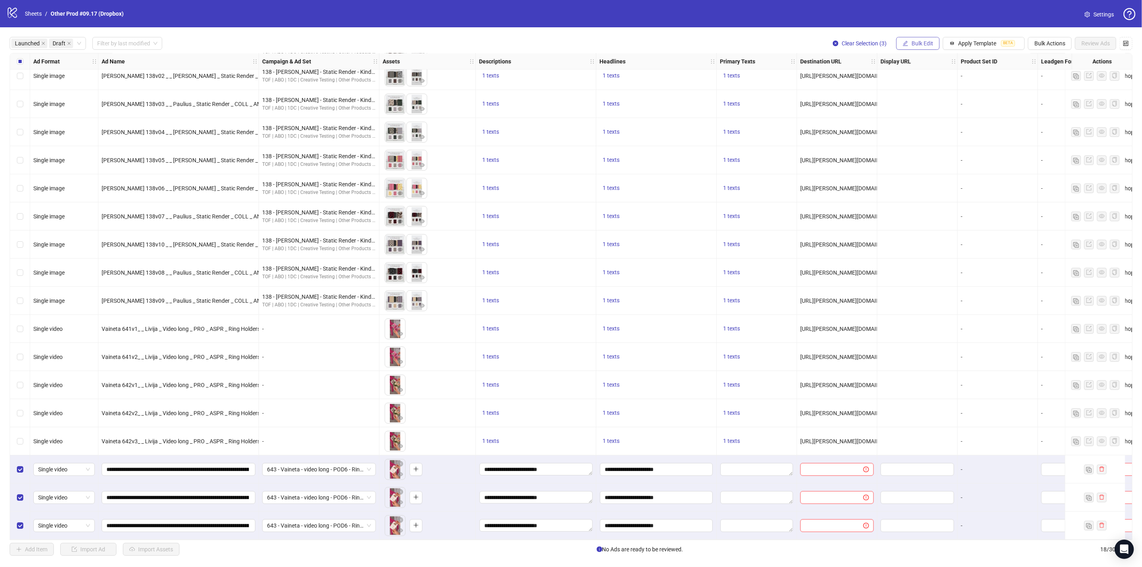
click at [916, 41] on span "Bulk Edit" at bounding box center [922, 43] width 22 height 6
click at [916, 123] on span "Primary Texts" at bounding box center [927, 123] width 48 height 9
click at [912, 96] on textarea "Multi-text input container - paste or copy values" at bounding box center [896, 97] width 161 height 22
paste textarea "**********"
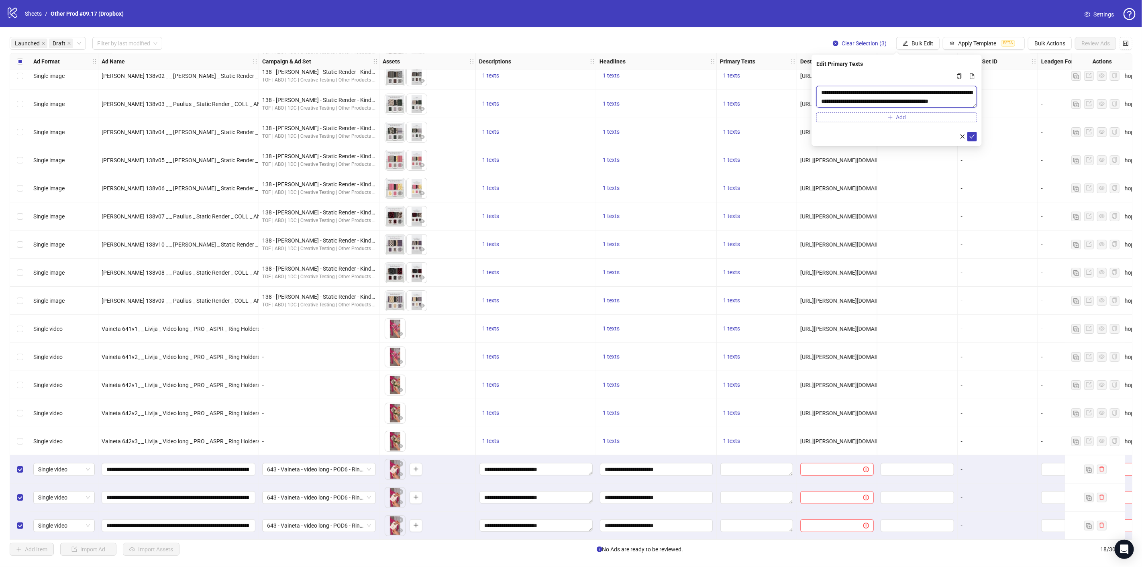
scroll to position [15, 0]
type textarea "**********"
click at [973, 135] on icon "check" at bounding box center [971, 136] width 5 height 4
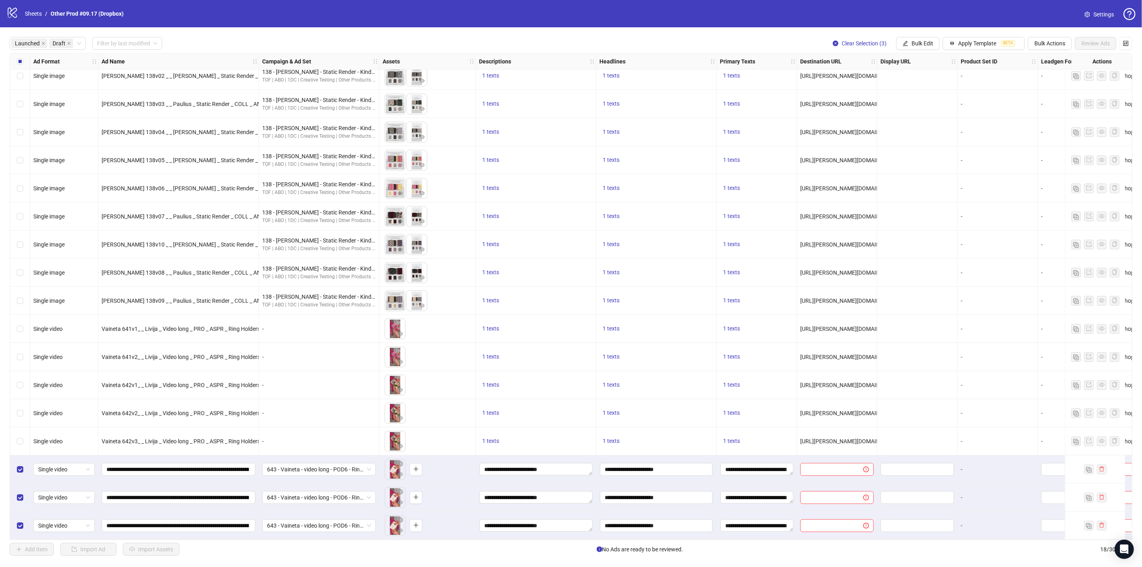
click at [846, 438] on span "[URL][PERSON_NAME][DOMAIN_NAME]" at bounding box center [850, 441] width 100 height 6
click at [845, 438] on span "[URL][PERSON_NAME][DOMAIN_NAME]" at bounding box center [850, 441] width 100 height 6
copy span "[URL][PERSON_NAME][DOMAIN_NAME]"
click at [922, 39] on button "Bulk Edit" at bounding box center [917, 43] width 43 height 13
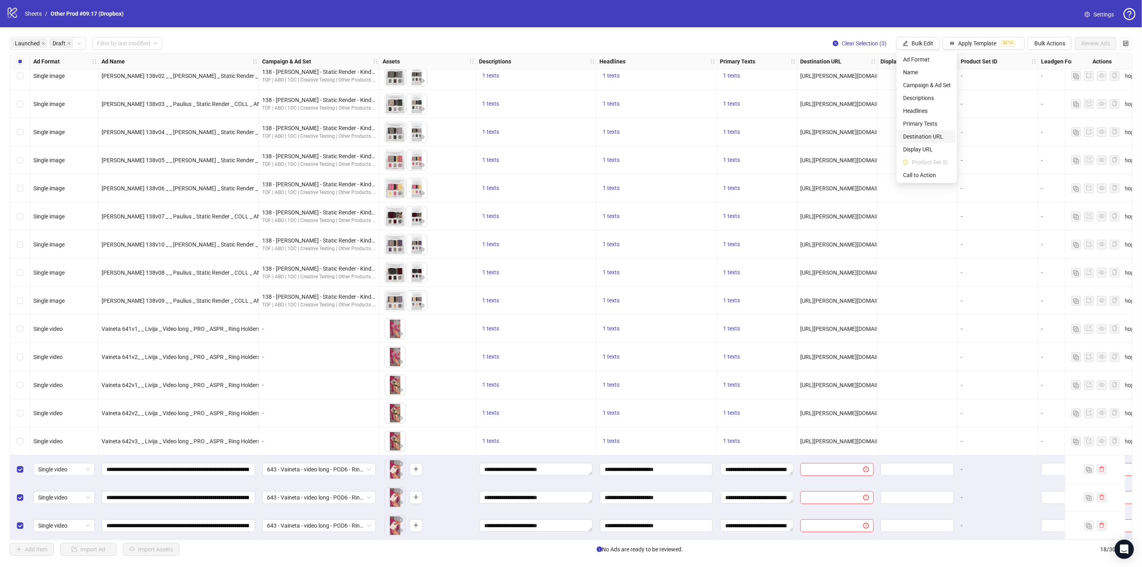
click at [931, 136] on span "Destination URL" at bounding box center [927, 136] width 48 height 9
click at [860, 75] on input "text" at bounding box center [893, 77] width 145 height 9
paste input "**********"
type input "**********"
click at [972, 98] on icon "check" at bounding box center [971, 99] width 5 height 4
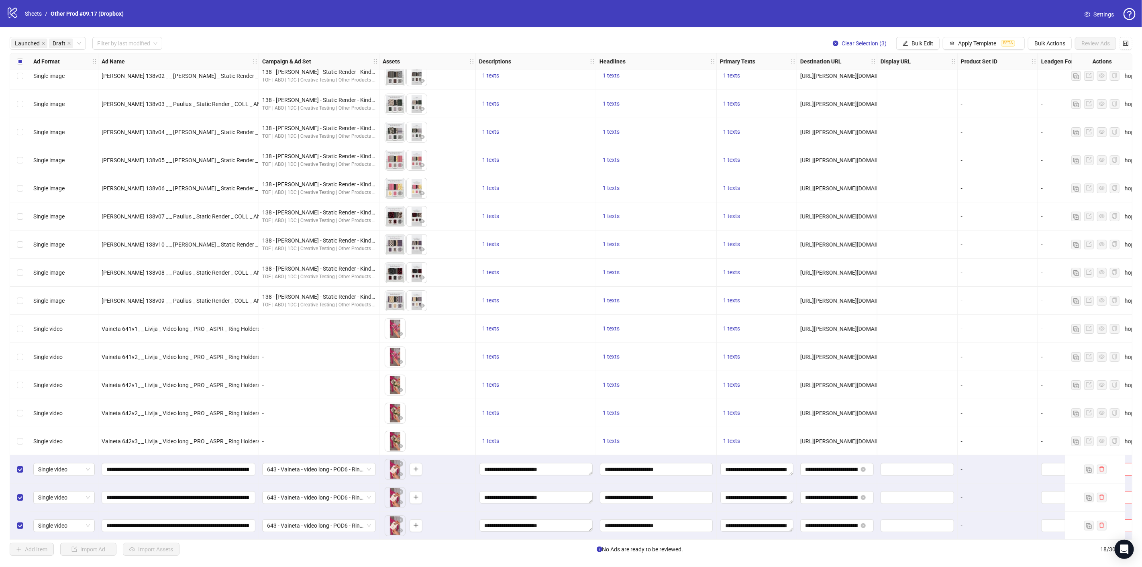
scroll to position [38, 197]
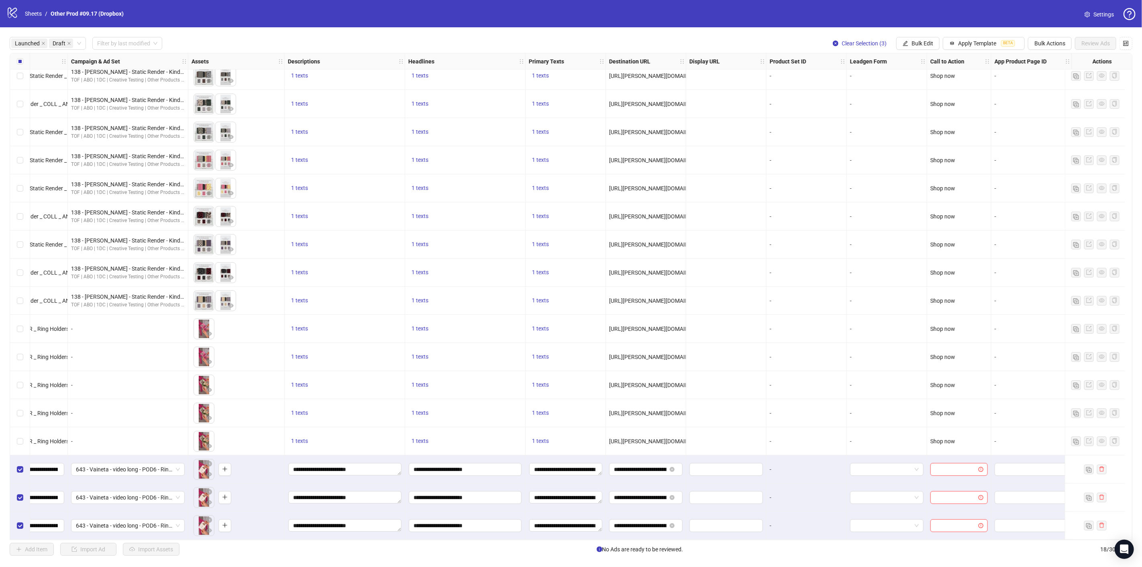
drag, startPoint x: 926, startPoint y: 42, endPoint x: 924, endPoint y: 61, distance: 18.6
click at [925, 42] on span "Bulk Edit" at bounding box center [922, 43] width 22 height 6
click at [922, 173] on span "Call to Action" at bounding box center [927, 175] width 48 height 9
drag, startPoint x: 907, startPoint y: 77, endPoint x: 908, endPoint y: 81, distance: 4.4
click at [907, 77] on input "search" at bounding box center [893, 78] width 144 height 12
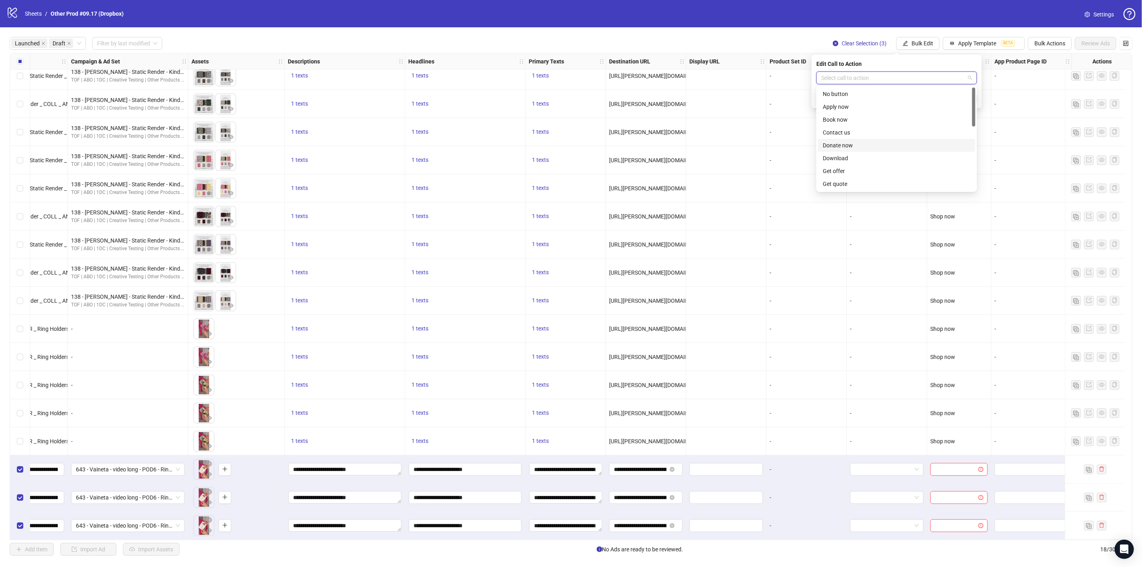
scroll to position [167, 0]
click at [852, 120] on div "Shop now" at bounding box center [896, 120] width 148 height 9
click at [972, 98] on icon "check" at bounding box center [972, 99] width 6 height 6
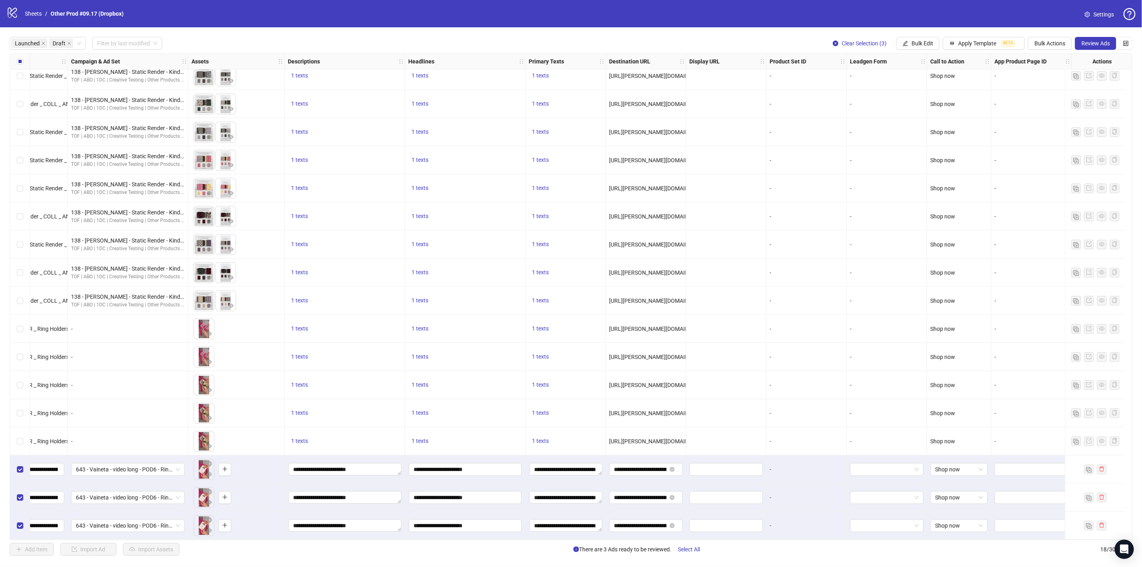
scroll to position [38, 0]
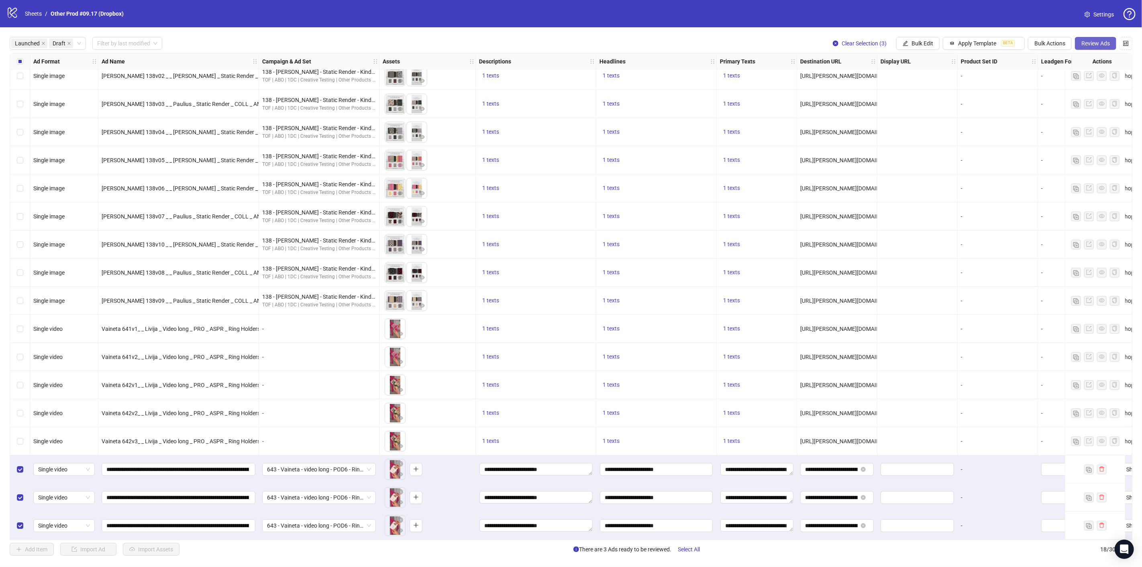
click at [1091, 45] on span "Review Ads" at bounding box center [1095, 43] width 29 height 6
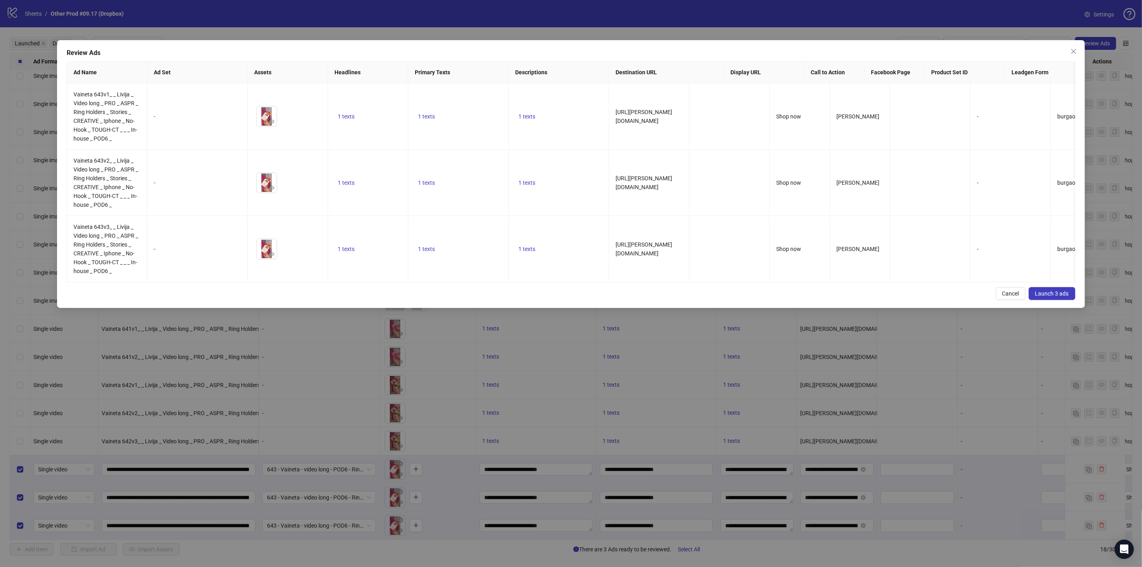
click at [1048, 297] on span "Launch 3 ads" at bounding box center [1052, 293] width 34 height 6
